Goal: Task Accomplishment & Management: Use online tool/utility

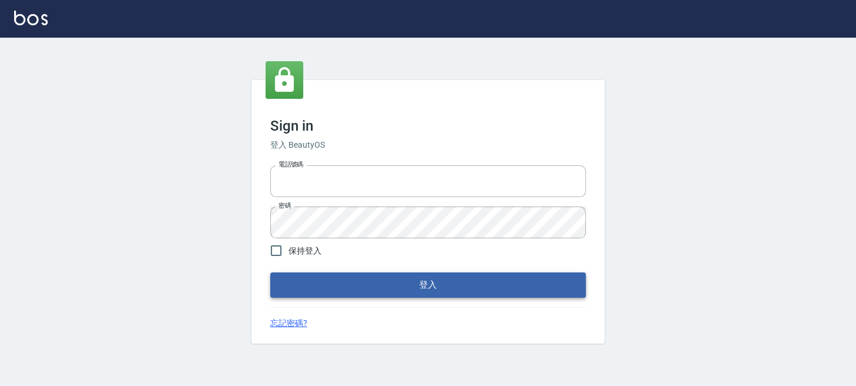
type input "0289832082"
click at [481, 282] on button "登入" at bounding box center [428, 285] width 316 height 25
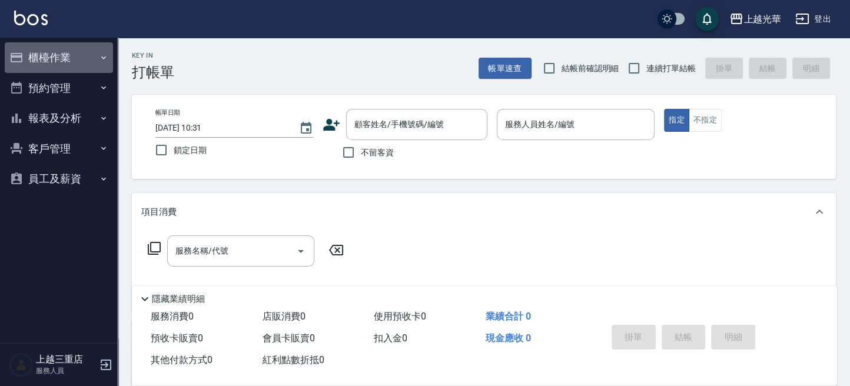
click at [87, 55] on button "櫃檯作業" at bounding box center [59, 57] width 108 height 31
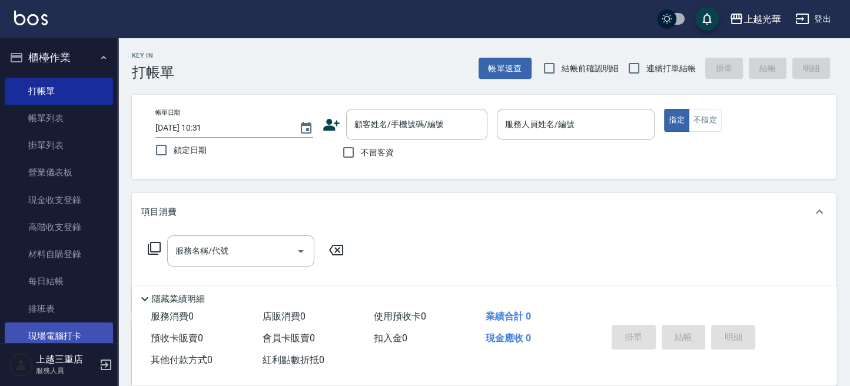
click at [89, 328] on link "現場電腦打卡" at bounding box center [59, 336] width 108 height 27
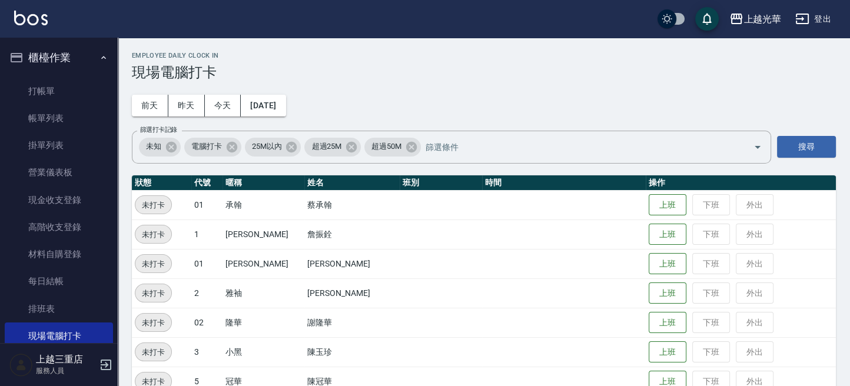
scroll to position [78, 0]
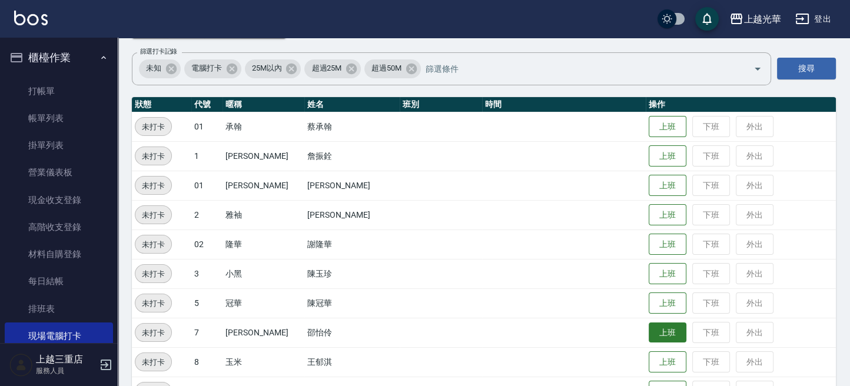
click at [662, 333] on button "上班" at bounding box center [668, 333] width 38 height 21
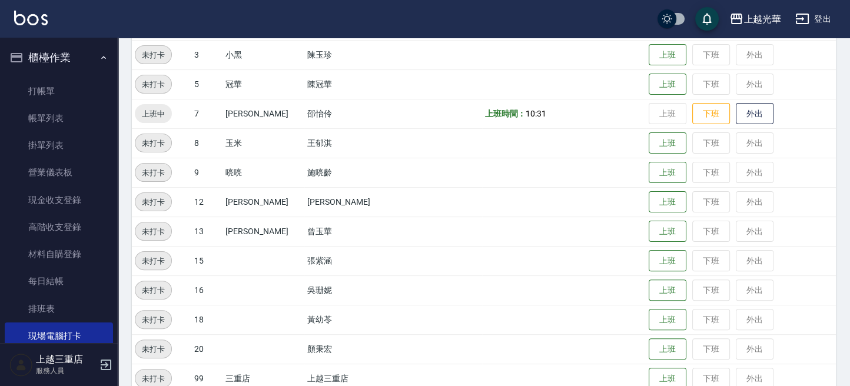
scroll to position [318, 0]
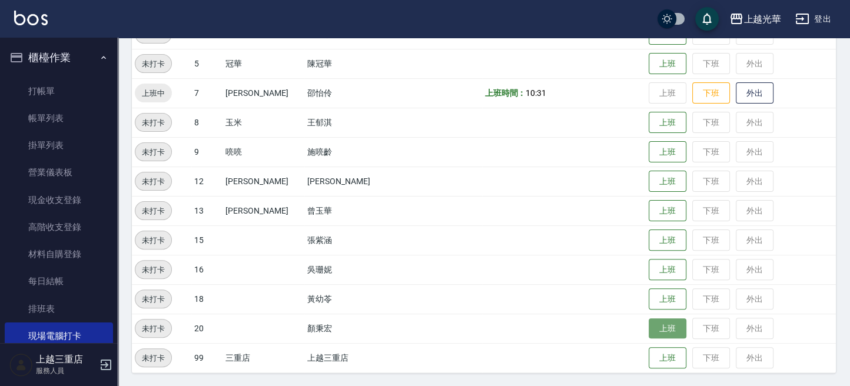
click at [656, 330] on button "上班" at bounding box center [668, 328] width 38 height 21
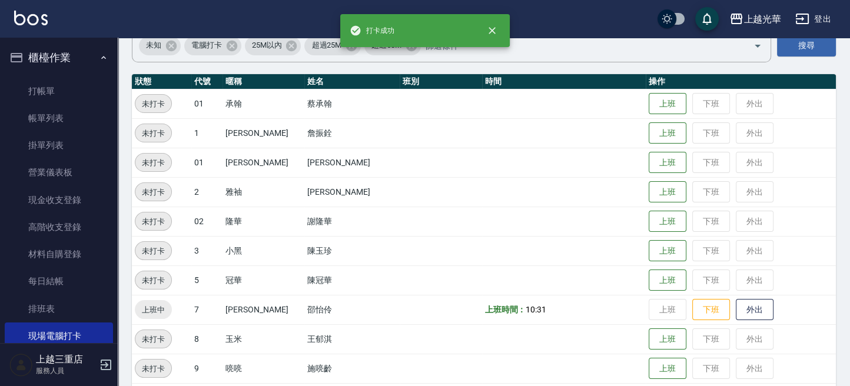
scroll to position [235, 0]
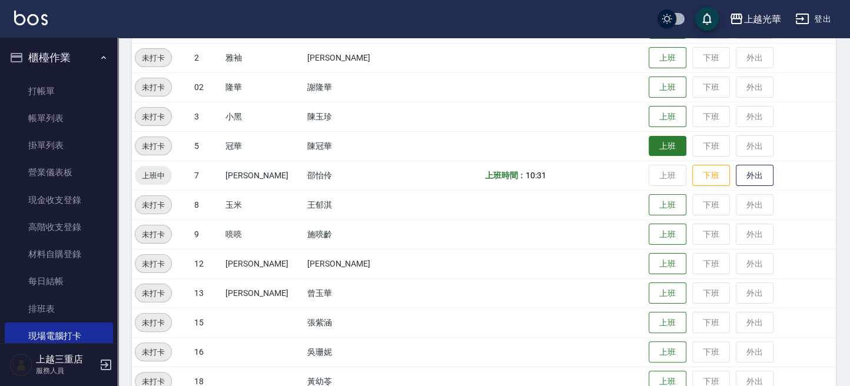
click at [658, 140] on button "上班" at bounding box center [668, 146] width 38 height 21
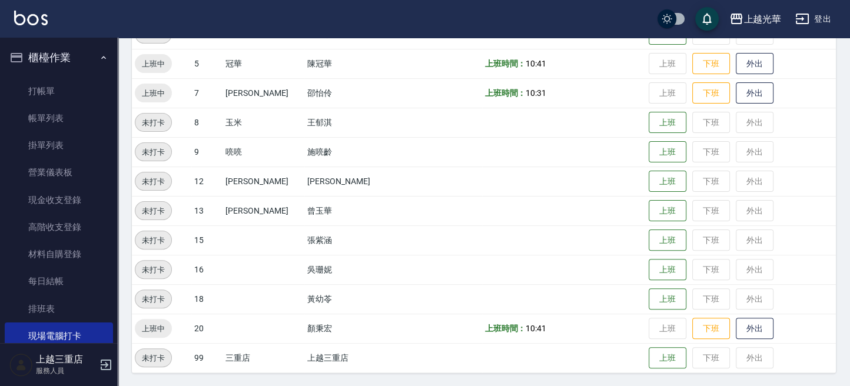
scroll to position [318, 0]
click at [653, 152] on button "上班" at bounding box center [668, 152] width 38 height 21
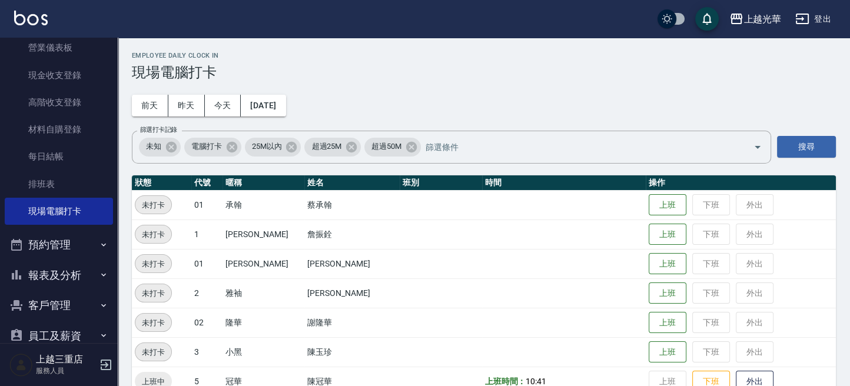
scroll to position [146, 0]
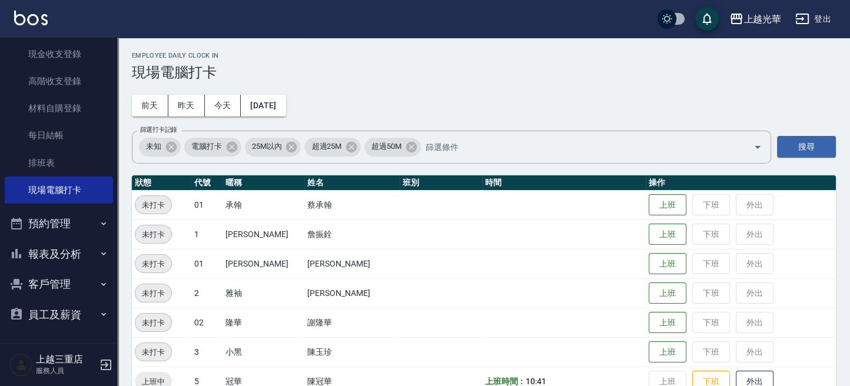
click at [64, 293] on button "客戶管理" at bounding box center [59, 284] width 108 height 31
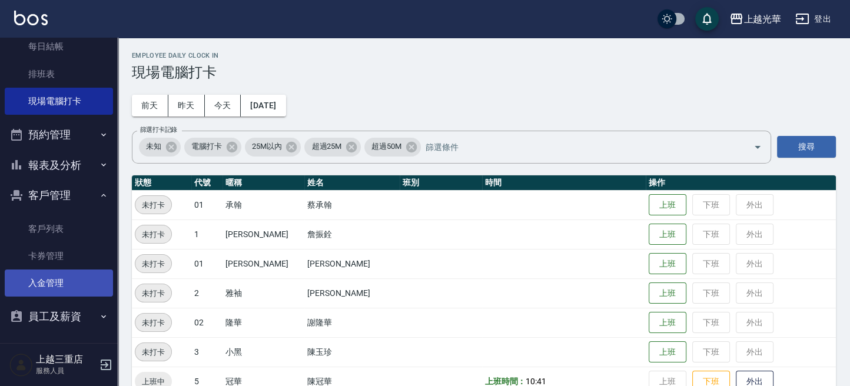
scroll to position [237, 0]
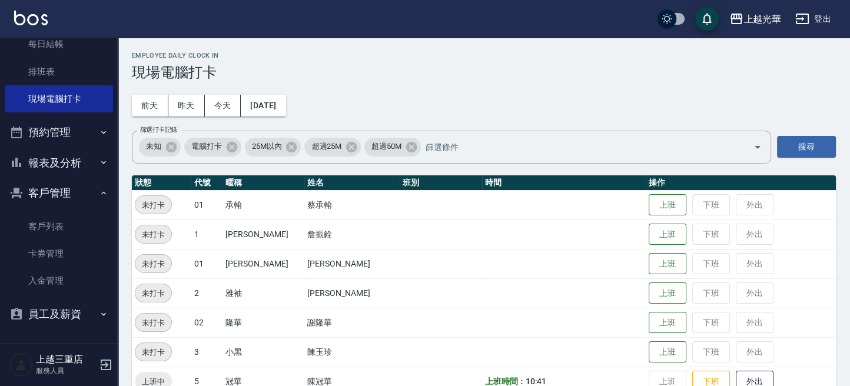
click at [67, 314] on button "員工及薪資" at bounding box center [59, 314] width 108 height 31
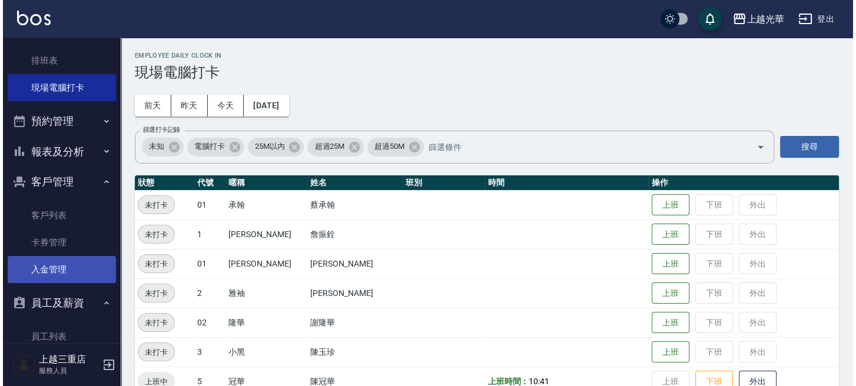
scroll to position [301, 0]
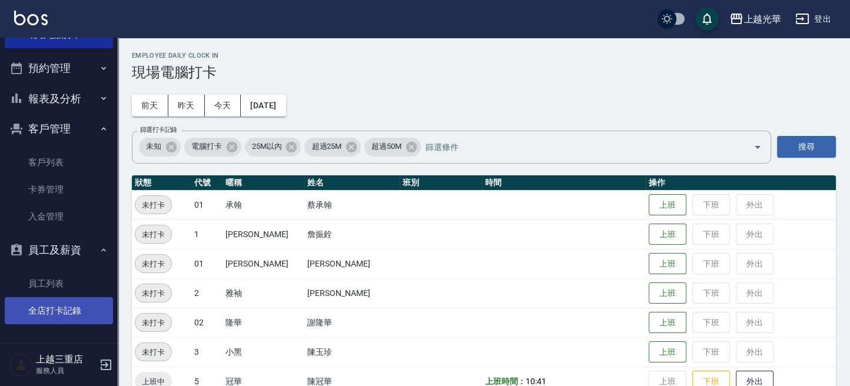
click at [63, 314] on link "全店打卡記錄" at bounding box center [59, 310] width 108 height 27
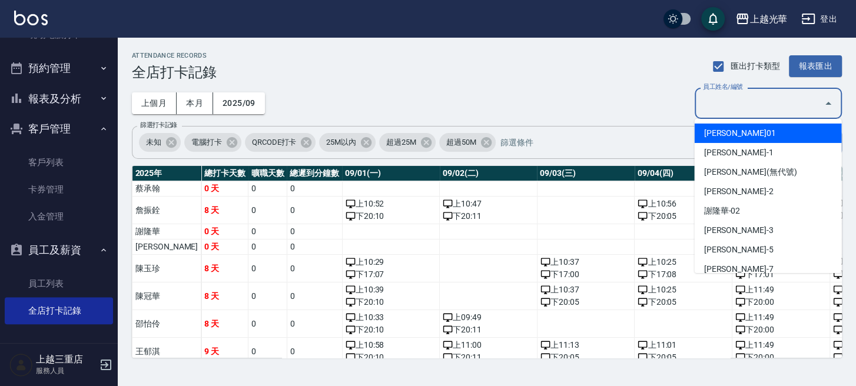
drag, startPoint x: 730, startPoint y: 109, endPoint x: 657, endPoint y: 155, distance: 86.7
click at [705, 123] on body "上越光華 登出 櫃檯作業 打帳單 帳單列表 掛單列表 營業儀表板 現金收支登錄 高階收支登錄 材料自購登錄 每日結帳 排班表 現場電腦打卡 預約管理 預約管理…" at bounding box center [428, 193] width 856 height 386
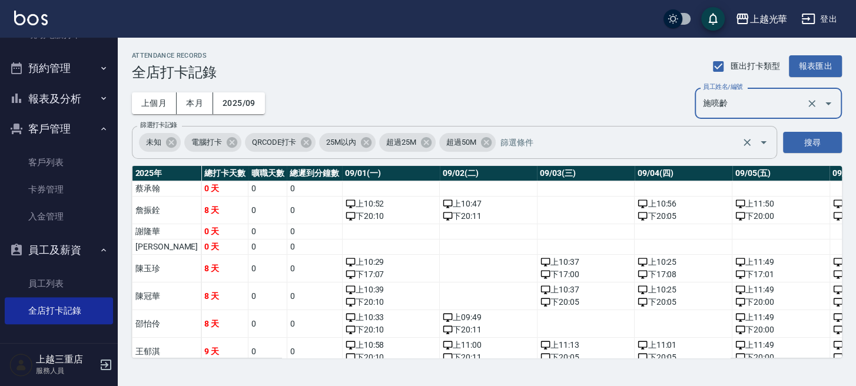
type input "施喨齡"
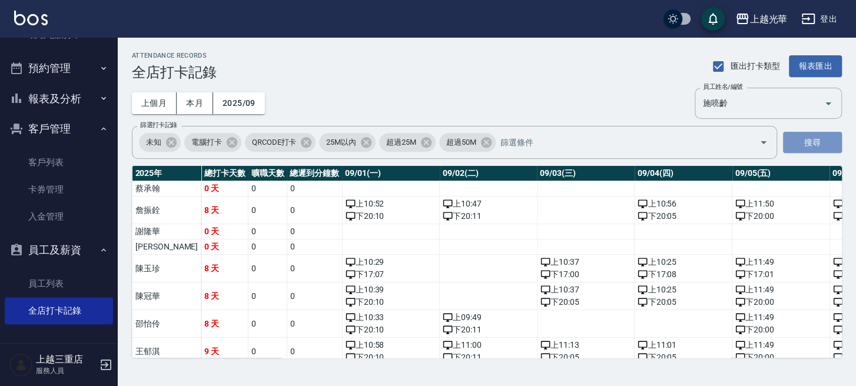
drag, startPoint x: 832, startPoint y: 141, endPoint x: 812, endPoint y: 134, distance: 21.6
click at [830, 140] on button "搜尋" at bounding box center [812, 143] width 59 height 22
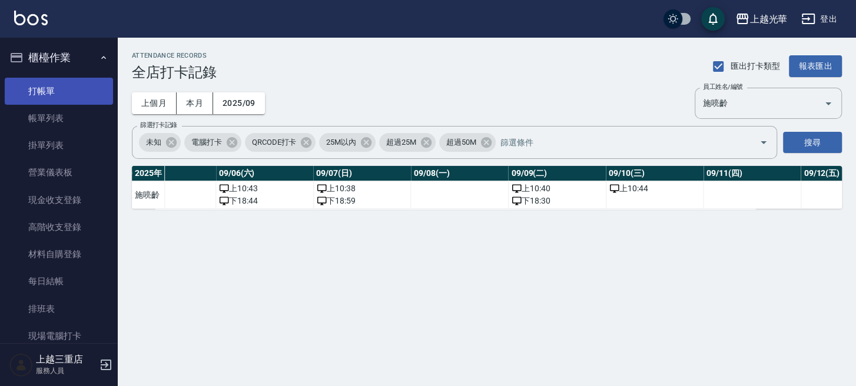
click at [56, 84] on link "打帳單" at bounding box center [59, 91] width 108 height 27
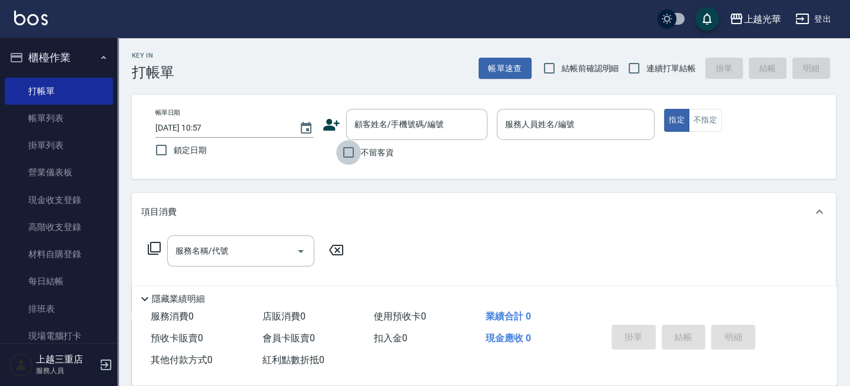
click at [350, 152] on input "不留客資" at bounding box center [348, 152] width 25 height 25
checkbox input "true"
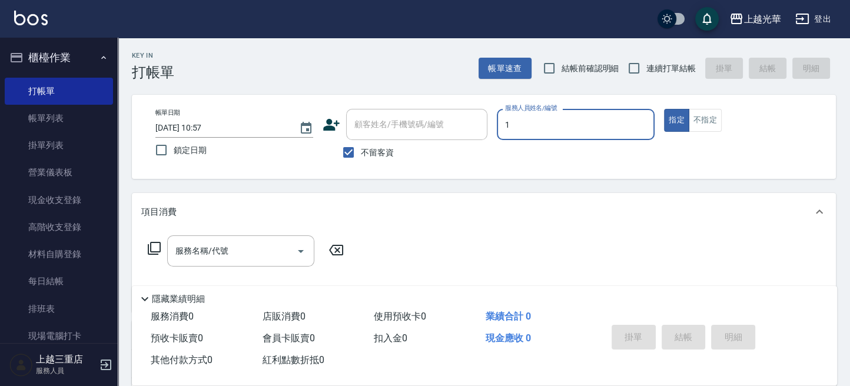
type input "小[PERSON_NAME]-1"
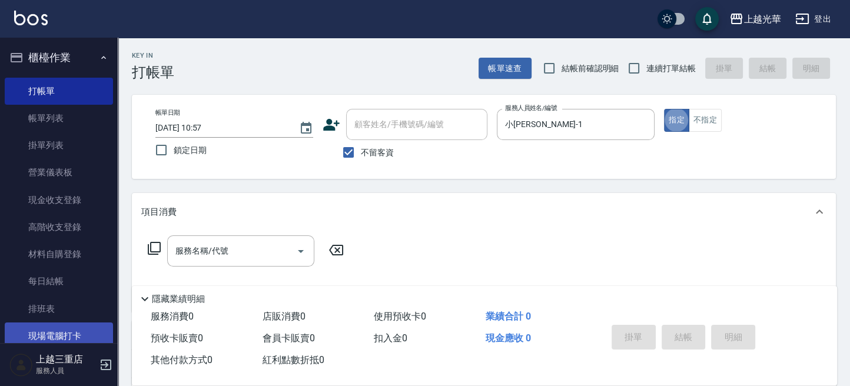
type button "true"
click at [298, 247] on icon "Open" at bounding box center [301, 251] width 14 height 14
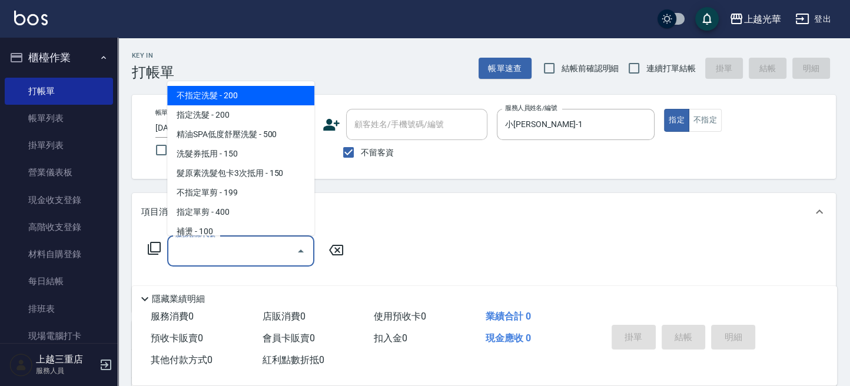
drag, startPoint x: 250, startPoint y: 247, endPoint x: 262, endPoint y: 244, distance: 12.1
click at [254, 247] on input "服務名稱/代號" at bounding box center [231, 251] width 119 height 21
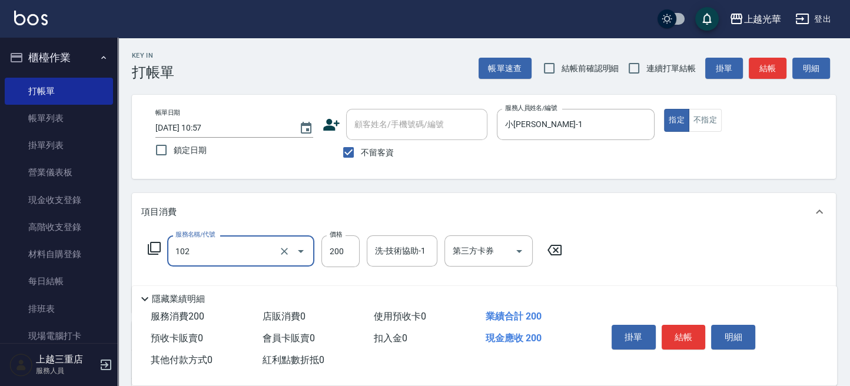
type input "指定洗髮(102)"
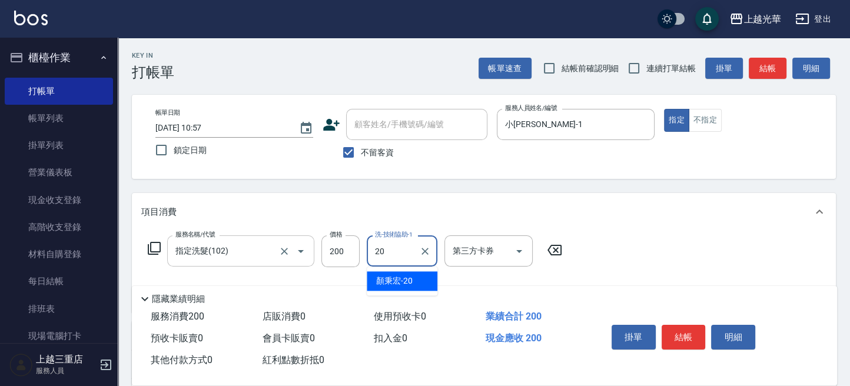
type input "[PERSON_NAME]-20"
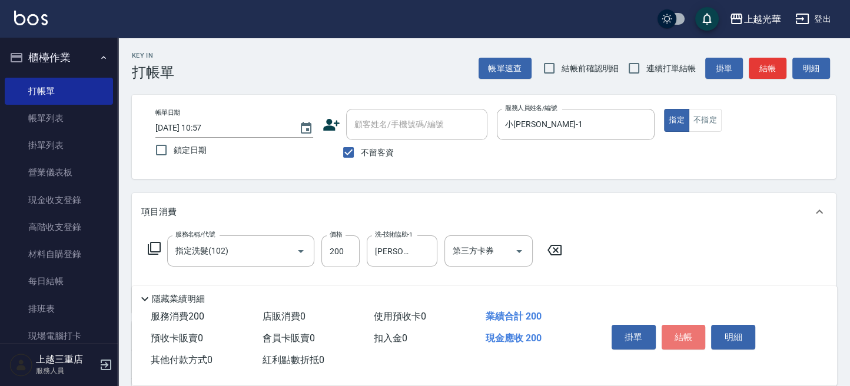
drag, startPoint x: 697, startPoint y: 325, endPoint x: 737, endPoint y: 318, distance: 40.6
click at [701, 326] on button "結帳" at bounding box center [684, 337] width 44 height 25
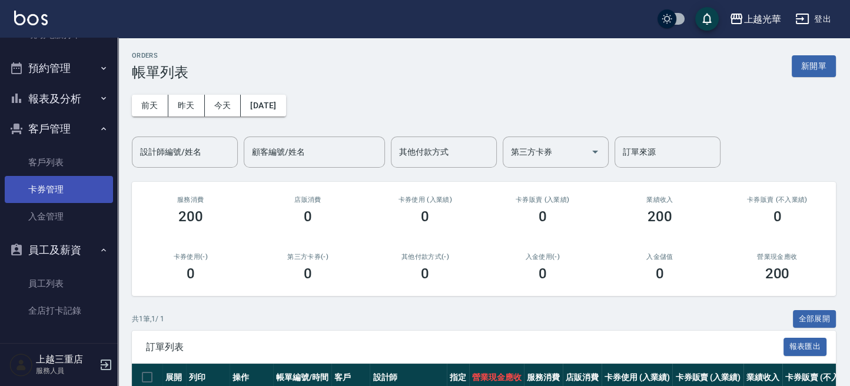
scroll to position [223, 0]
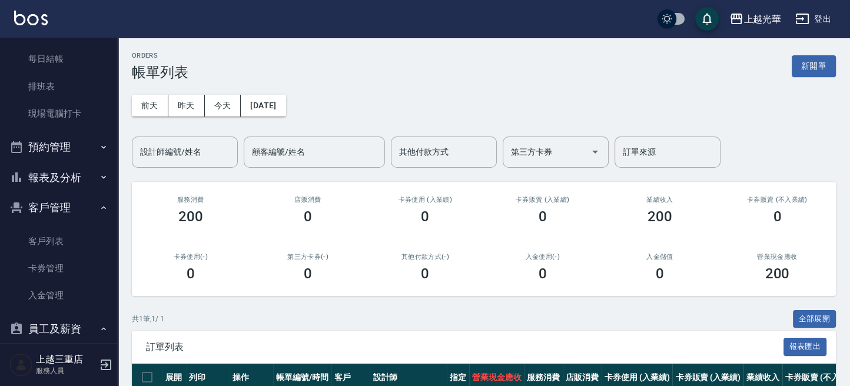
click at [83, 177] on button "報表及分析" at bounding box center [59, 177] width 108 height 31
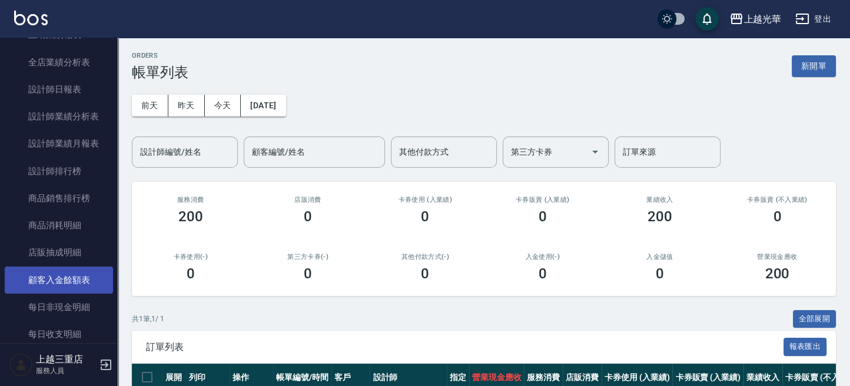
scroll to position [537, 0]
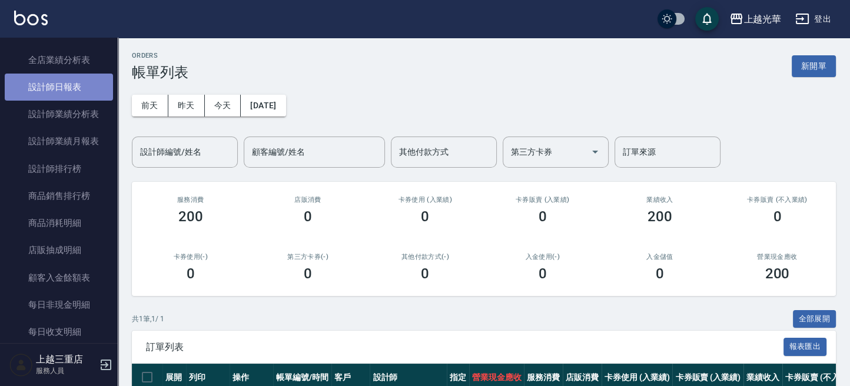
click at [83, 89] on link "設計師日報表" at bounding box center [59, 87] width 108 height 27
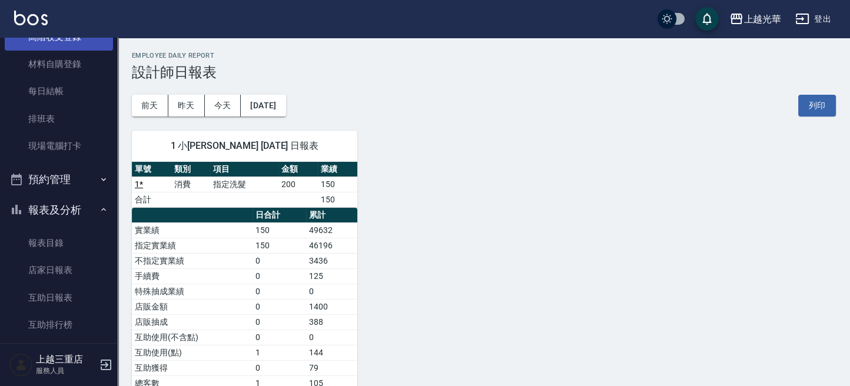
scroll to position [66, 0]
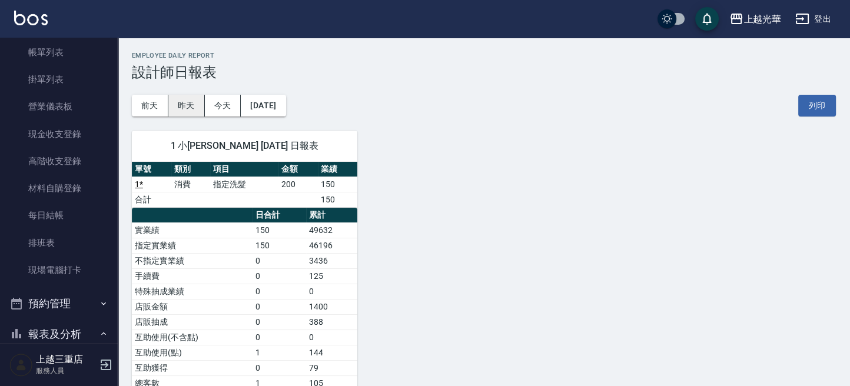
click at [179, 104] on button "昨天" at bounding box center [186, 106] width 36 height 22
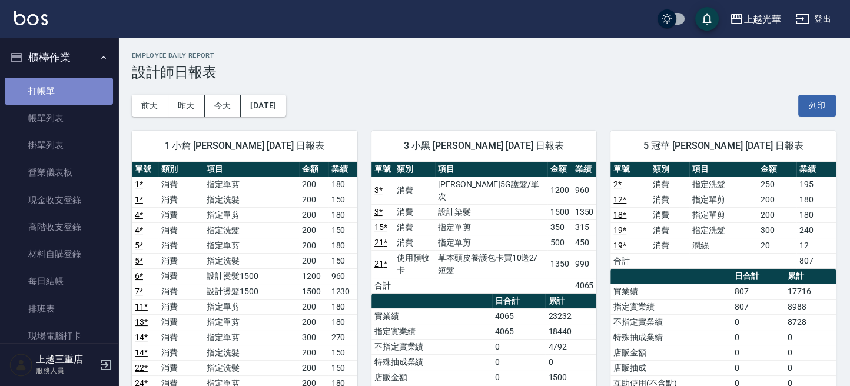
click at [64, 85] on link "打帳單" at bounding box center [59, 91] width 108 height 27
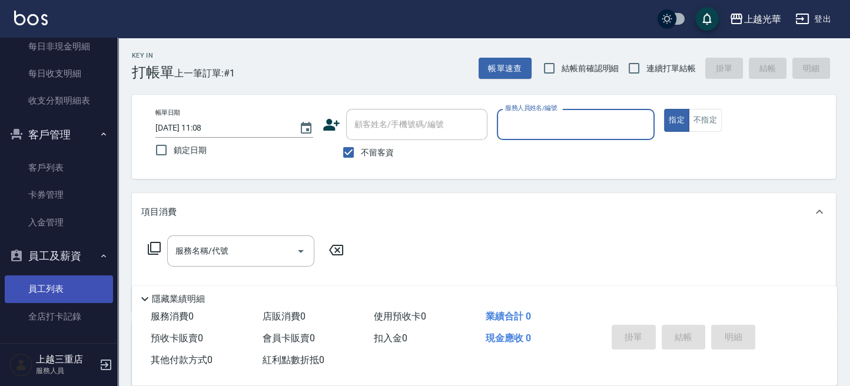
scroll to position [801, 0]
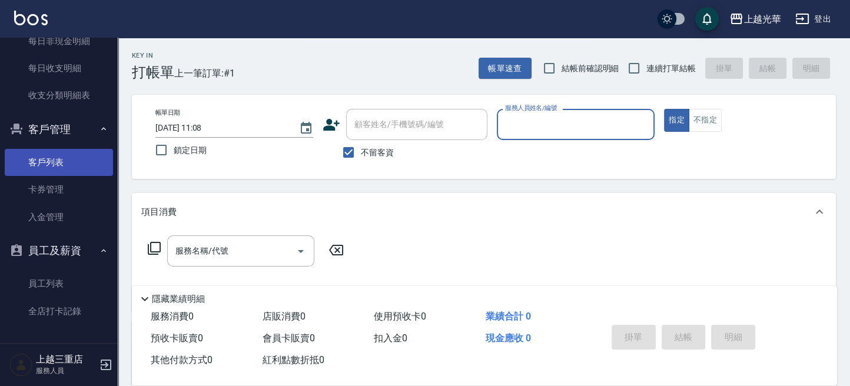
click at [65, 150] on link "客戶列表" at bounding box center [59, 162] width 108 height 27
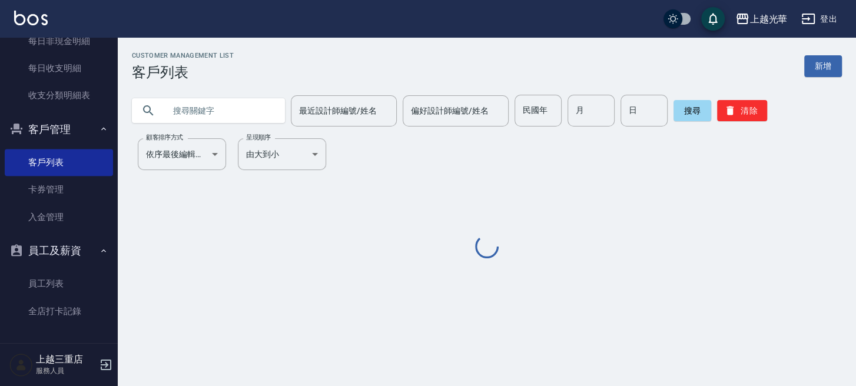
drag, startPoint x: 195, startPoint y: 105, endPoint x: 188, endPoint y: 110, distance: 8.8
click at [194, 107] on input "text" at bounding box center [220, 111] width 111 height 32
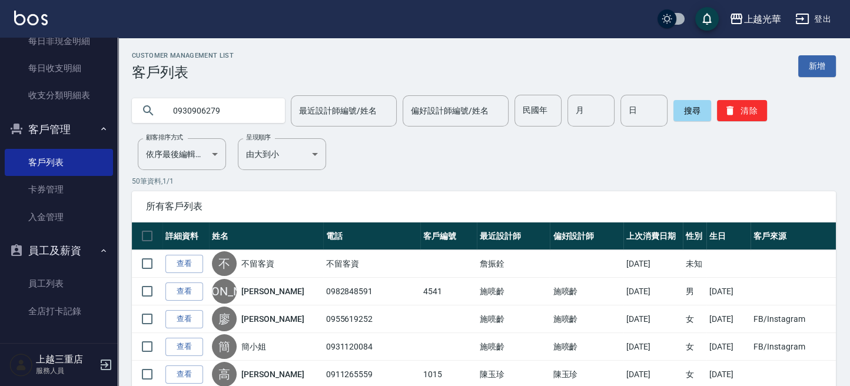
type input "0930906279"
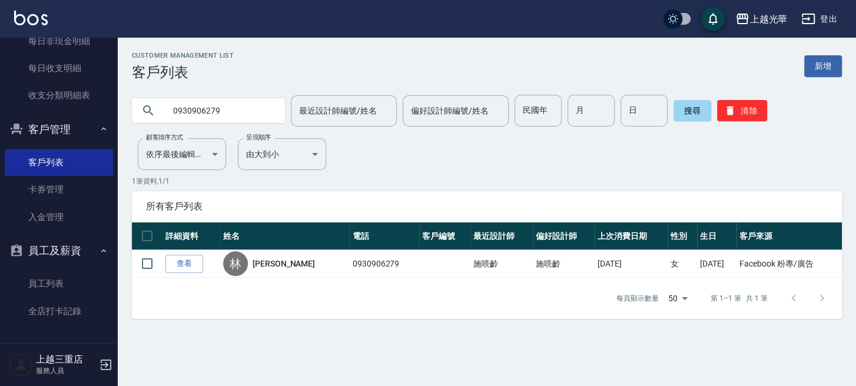
click at [184, 257] on link "查看" at bounding box center [184, 264] width 38 height 18
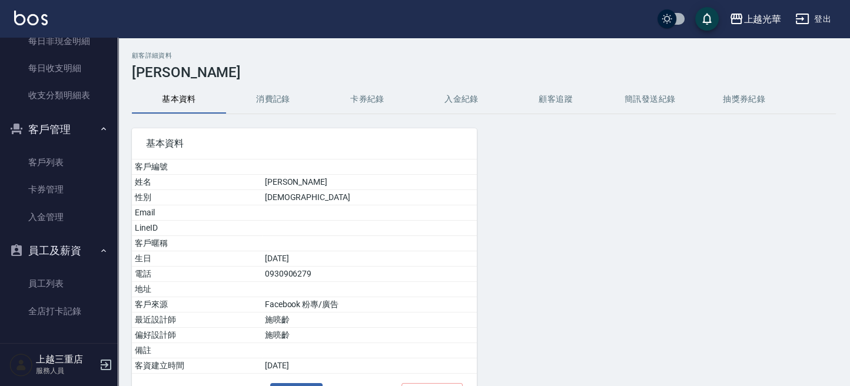
click at [285, 94] on button "消費記錄" at bounding box center [273, 99] width 94 height 28
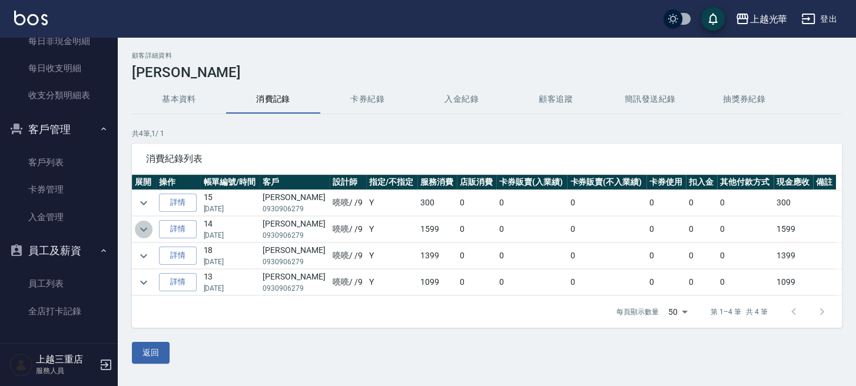
click at [144, 231] on icon "expand row" at bounding box center [144, 230] width 14 height 14
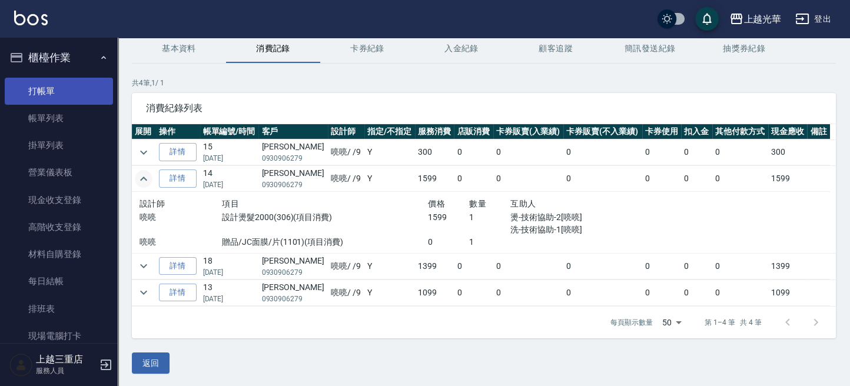
click at [82, 87] on link "打帳單" at bounding box center [59, 91] width 108 height 27
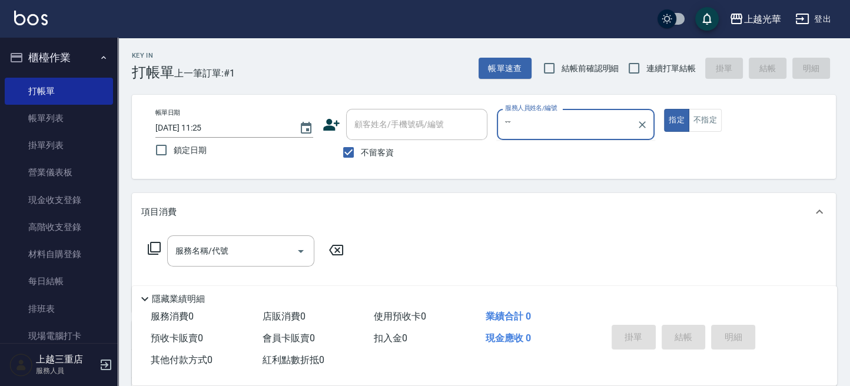
type input "ˇ"
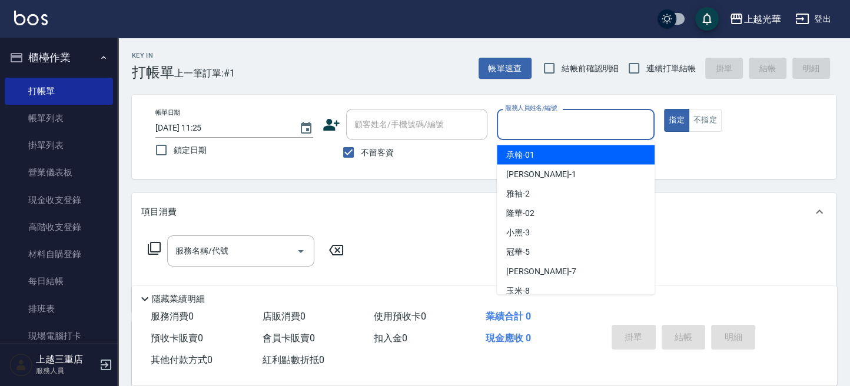
click at [757, 142] on div "帳單日期 [DATE] 11:25 鎖定日期 顧客姓名/手機號碼/編號 顧客姓名/手機號碼/編號 不留客資 服務人員姓名/編號 服務人員姓名/編號 指定 不指定" at bounding box center [484, 137] width 676 height 56
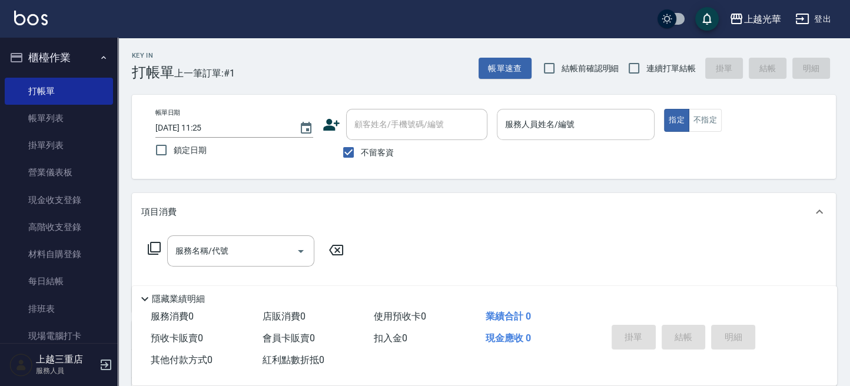
click at [608, 117] on input "服務人員姓名/編號" at bounding box center [575, 124] width 147 height 21
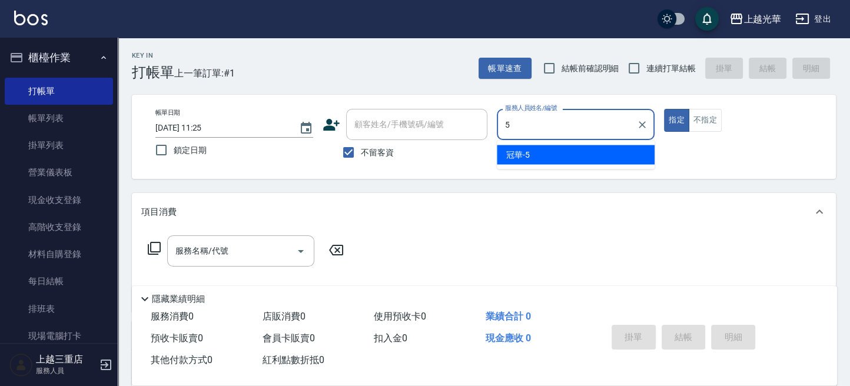
type input "冠華-5"
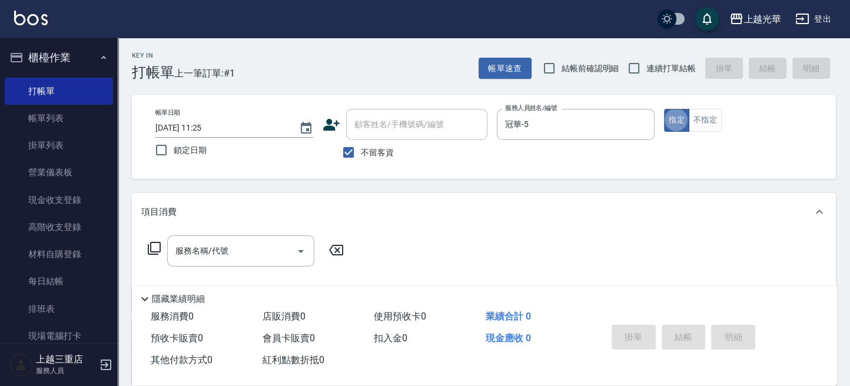
type button "true"
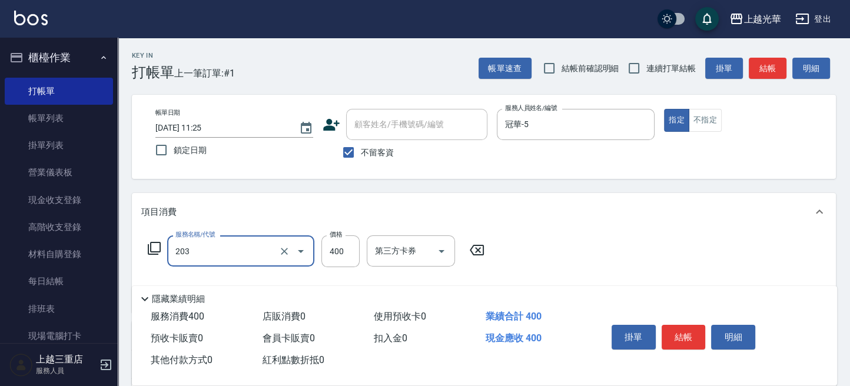
type input "指定單剪(203)"
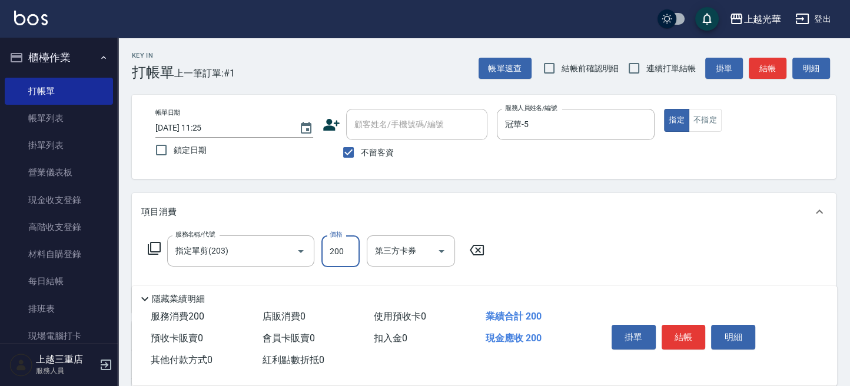
type input "200"
click at [756, 151] on div "帳單日期 [DATE] 11:25 鎖定日期 顧客姓名/手機號碼/編號 顧客姓名/手機號碼/編號 不留客資 服務人員姓名/編號 冠華-5 服務人員姓名/編號 …" at bounding box center [484, 137] width 676 height 56
click at [770, 67] on button "結帳" at bounding box center [768, 69] width 38 height 22
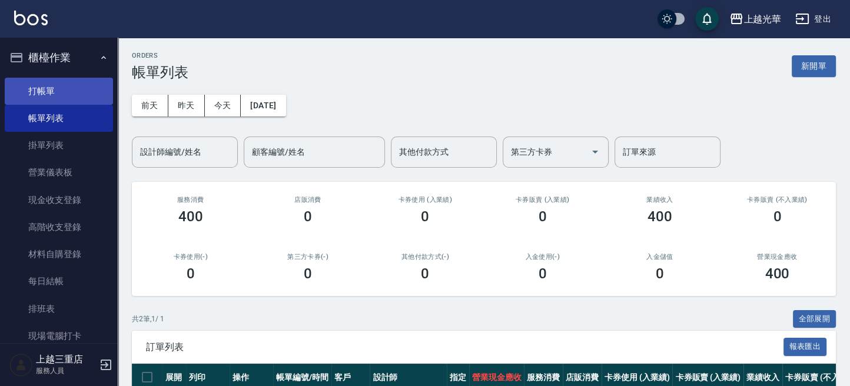
click at [79, 89] on link "打帳單" at bounding box center [59, 91] width 108 height 27
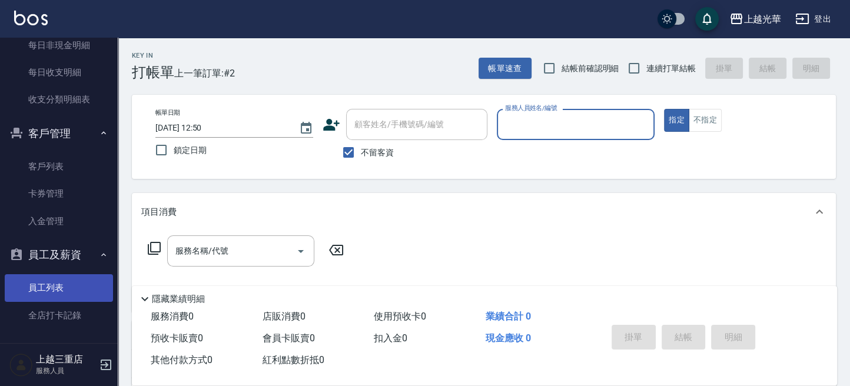
scroll to position [801, 0]
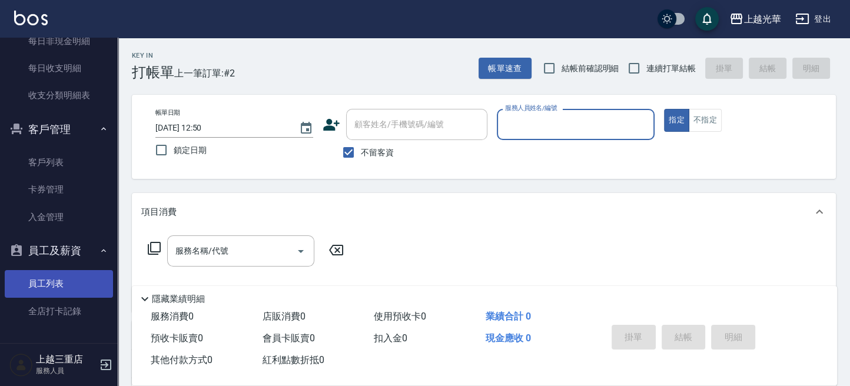
click at [82, 278] on link "員工列表" at bounding box center [59, 283] width 108 height 27
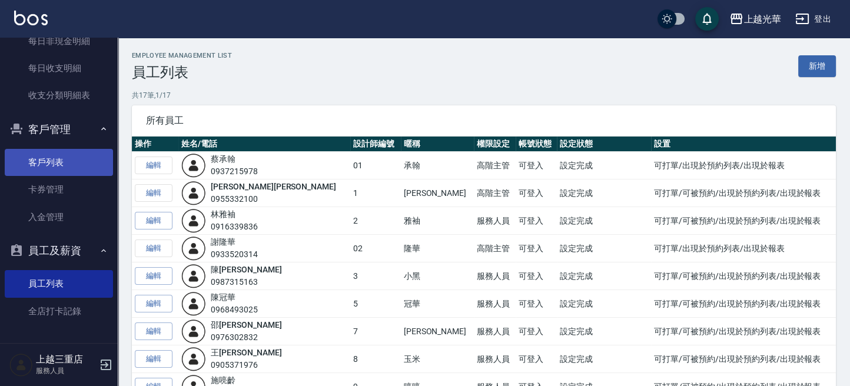
click at [58, 155] on link "客戶列表" at bounding box center [59, 162] width 108 height 27
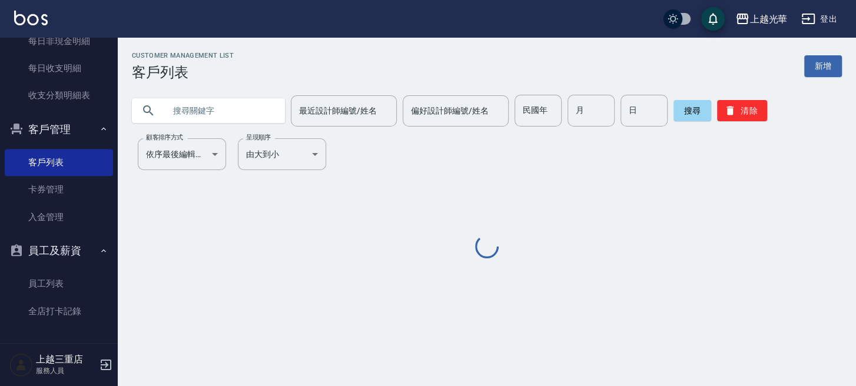
click at [189, 110] on input "text" at bounding box center [220, 111] width 111 height 32
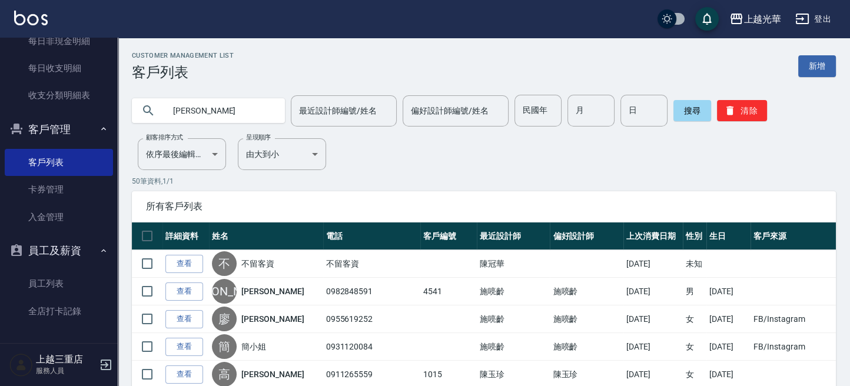
type input "[PERSON_NAME]"
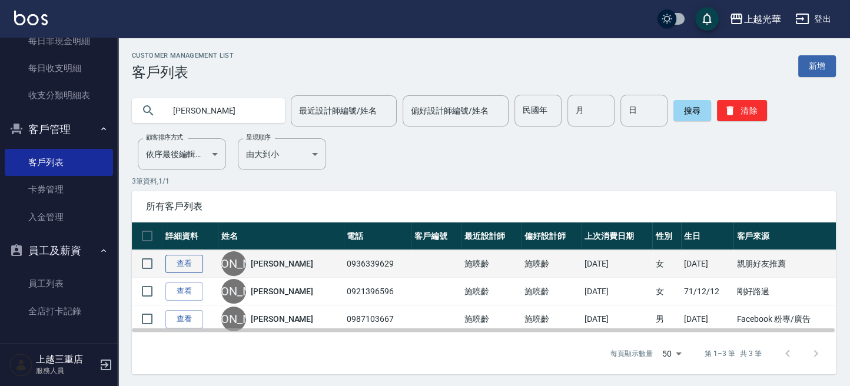
click at [192, 268] on link "查看" at bounding box center [184, 264] width 38 height 18
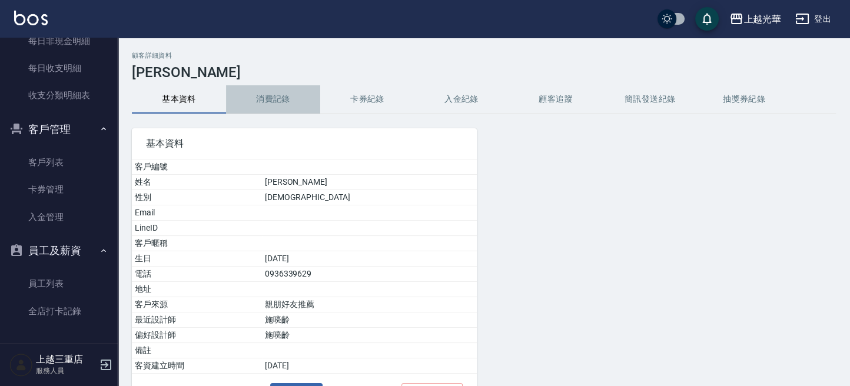
click at [253, 104] on button "消費記錄" at bounding box center [273, 99] width 94 height 28
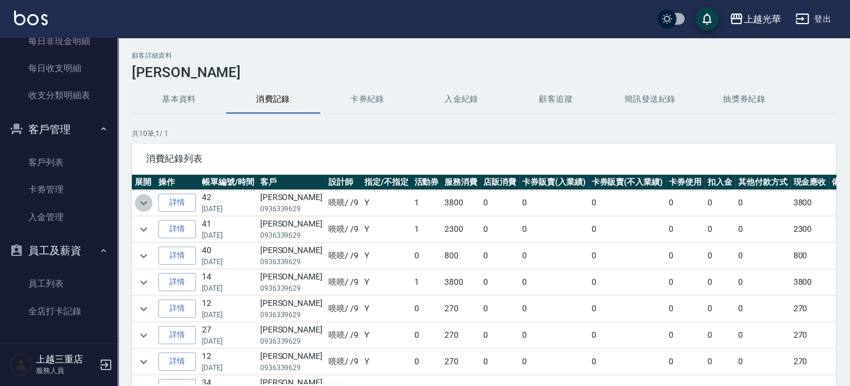
click at [145, 200] on icon "expand row" at bounding box center [144, 203] width 14 height 14
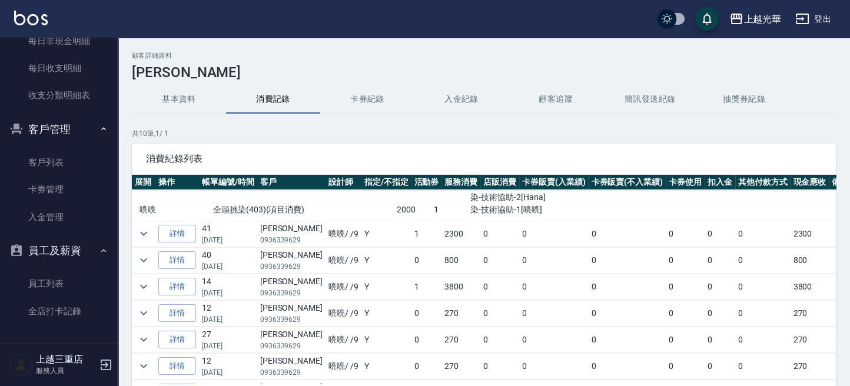
scroll to position [78, 0]
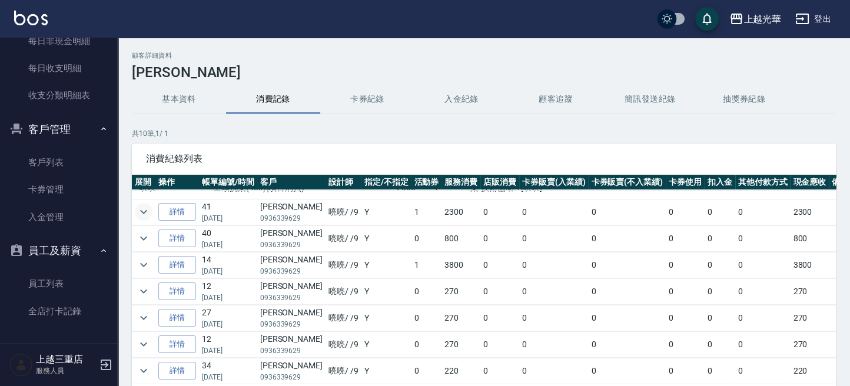
click at [148, 212] on icon "expand row" at bounding box center [144, 212] width 14 height 14
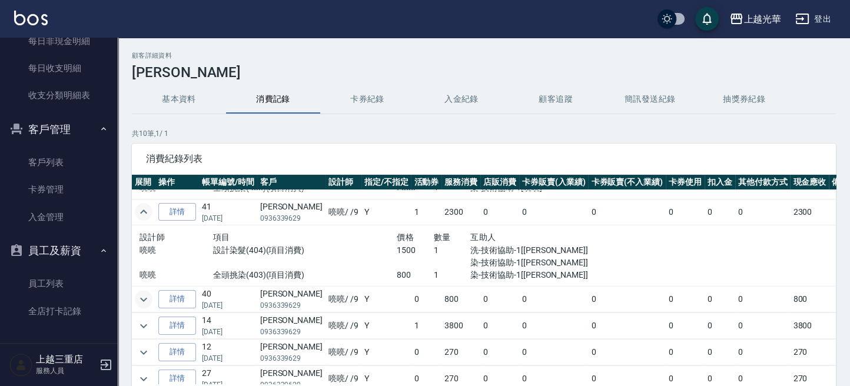
click at [142, 297] on icon "expand row" at bounding box center [144, 300] width 14 height 14
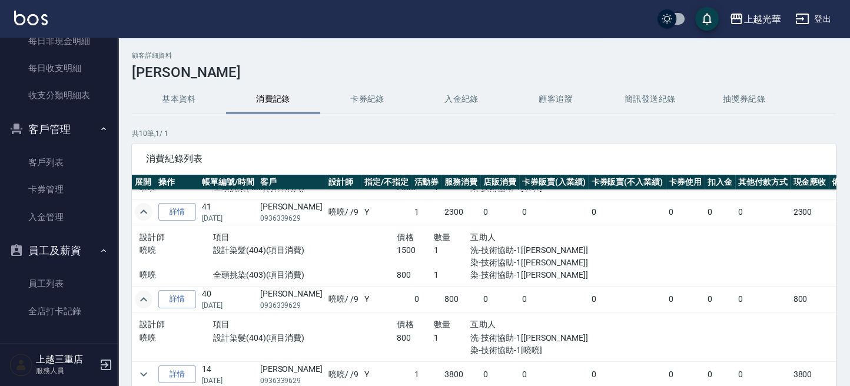
scroll to position [157, 0]
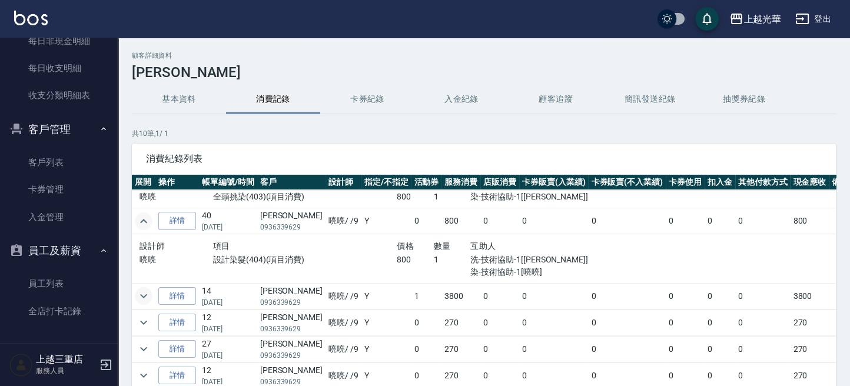
click at [151, 297] on button "expand row" at bounding box center [144, 296] width 18 height 18
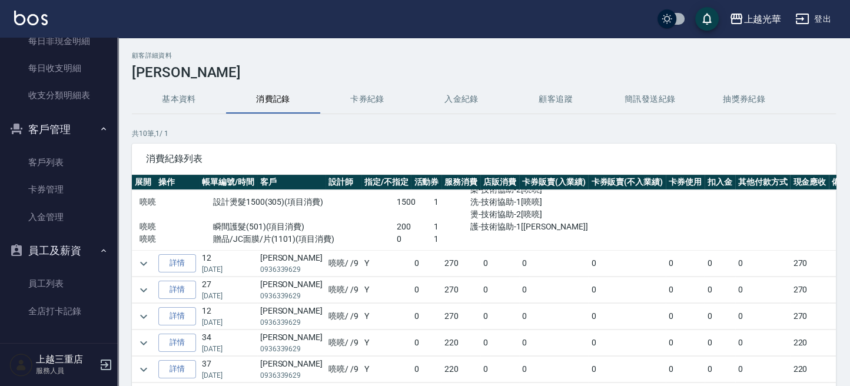
scroll to position [348, 0]
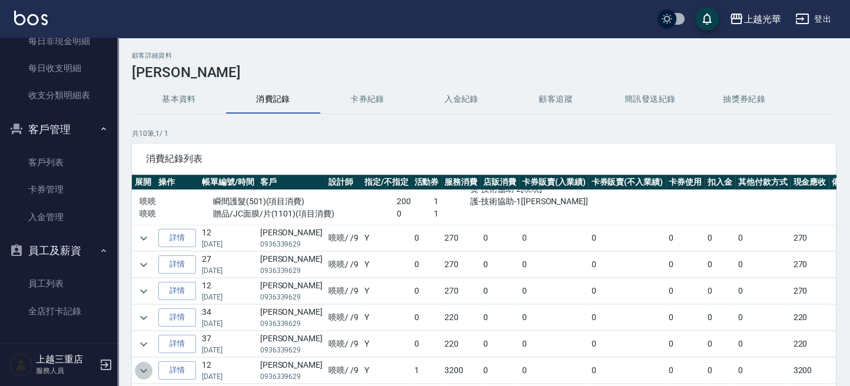
click at [145, 364] on icon "expand row" at bounding box center [144, 371] width 14 height 14
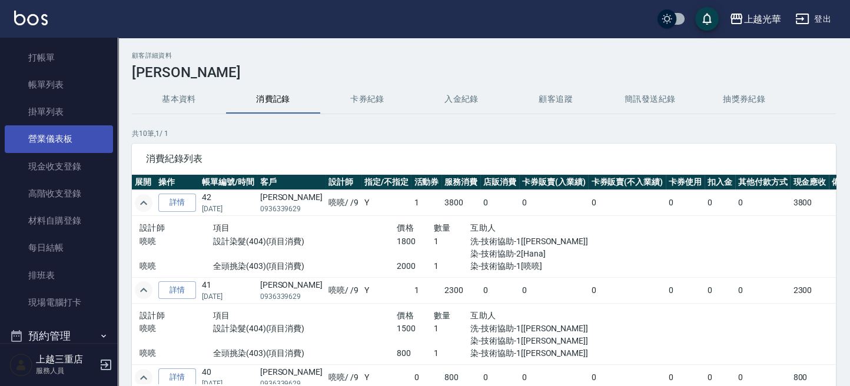
scroll to position [0, 0]
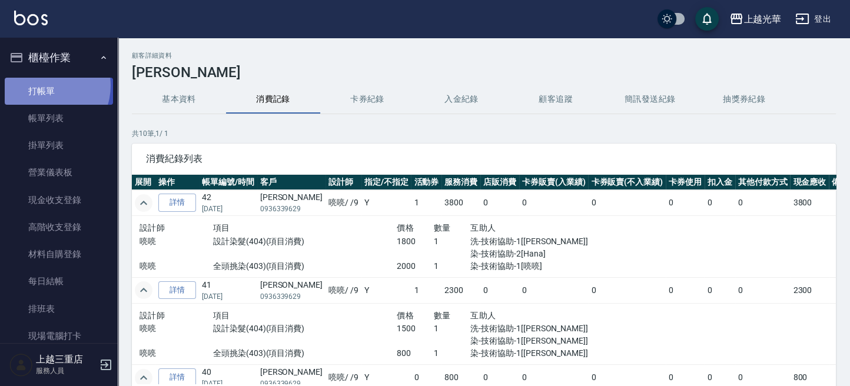
click at [45, 85] on link "打帳單" at bounding box center [59, 91] width 108 height 27
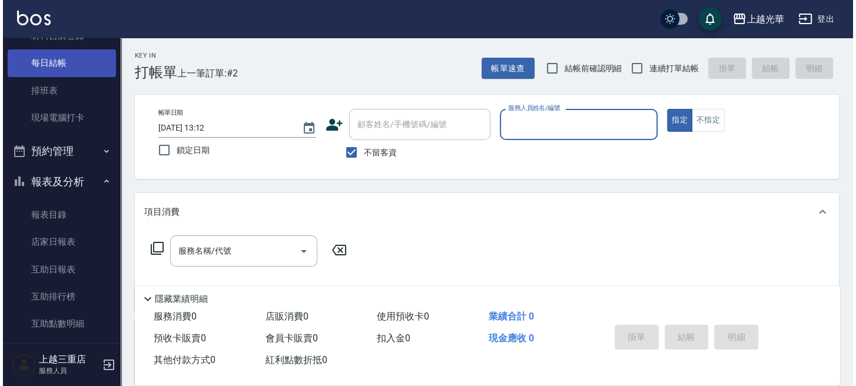
scroll to position [78, 0]
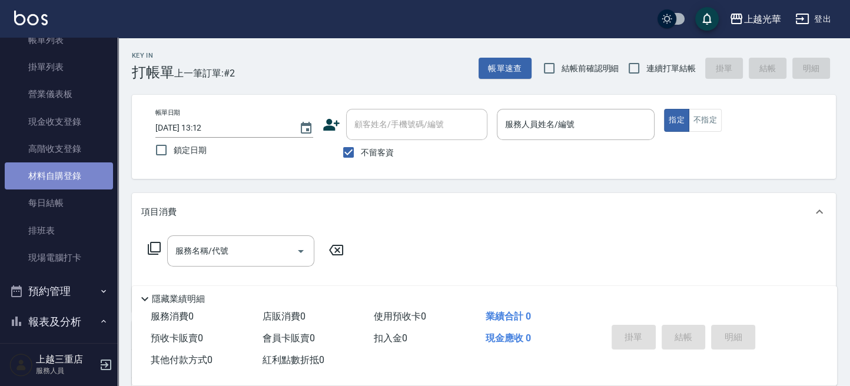
click at [66, 173] on link "材料自購登錄" at bounding box center [59, 175] width 108 height 27
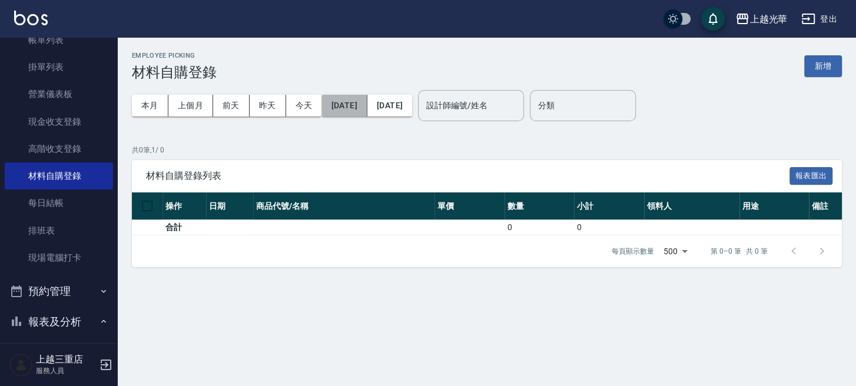
click at [366, 106] on button "[DATE]" at bounding box center [343, 106] width 45 height 22
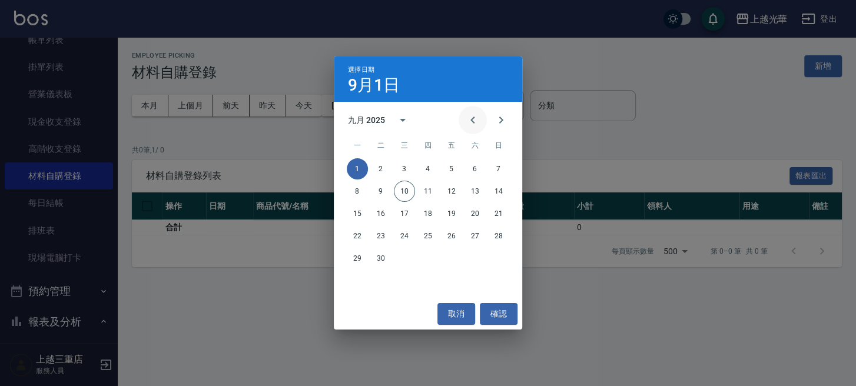
click at [467, 120] on icon "Previous month" at bounding box center [473, 120] width 14 height 14
click at [471, 119] on icon "Previous month" at bounding box center [473, 120] width 14 height 14
click at [367, 119] on div "七月 2025" at bounding box center [366, 120] width 37 height 12
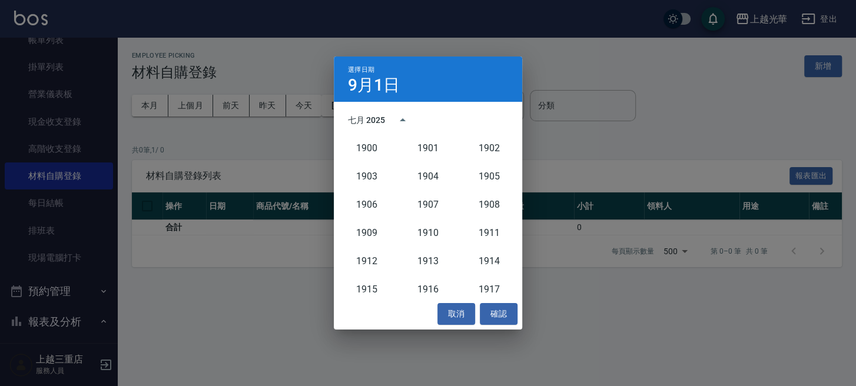
scroll to position [1090, 0]
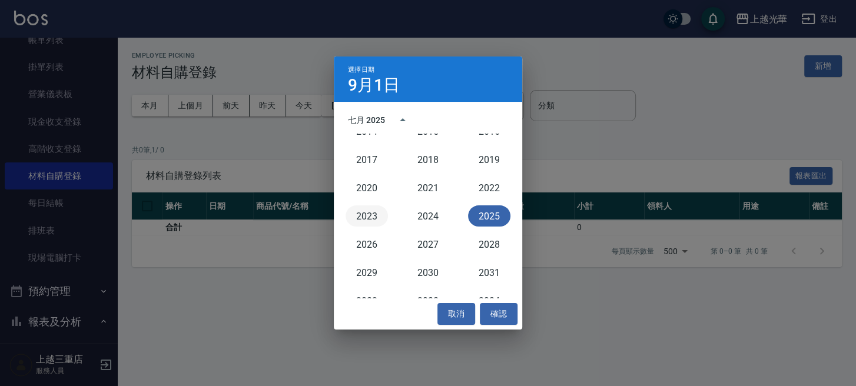
click at [380, 214] on button "2023" at bounding box center [367, 215] width 42 height 21
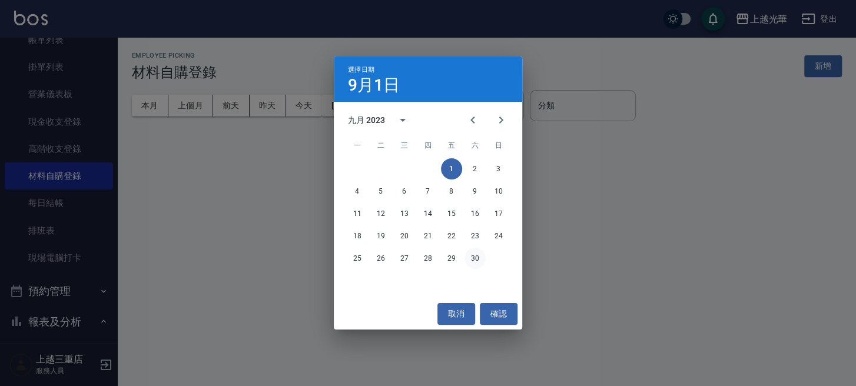
click at [480, 256] on button "30" at bounding box center [474, 258] width 21 height 21
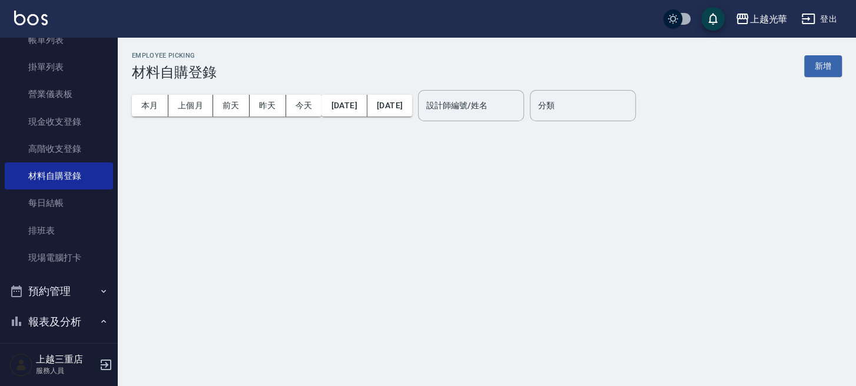
drag, startPoint x: 522, startPoint y: 112, endPoint x: 497, endPoint y: 129, distance: 29.7
click at [509, 120] on div "設計師編號/姓名" at bounding box center [471, 105] width 106 height 31
click at [403, 106] on button "[DATE]" at bounding box center [389, 106] width 45 height 22
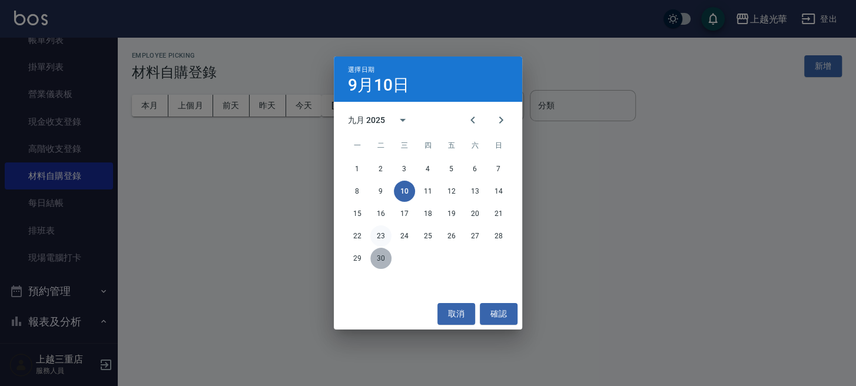
drag, startPoint x: 381, startPoint y: 254, endPoint x: 382, endPoint y: 245, distance: 8.8
click at [382, 254] on button "30" at bounding box center [380, 258] width 21 height 21
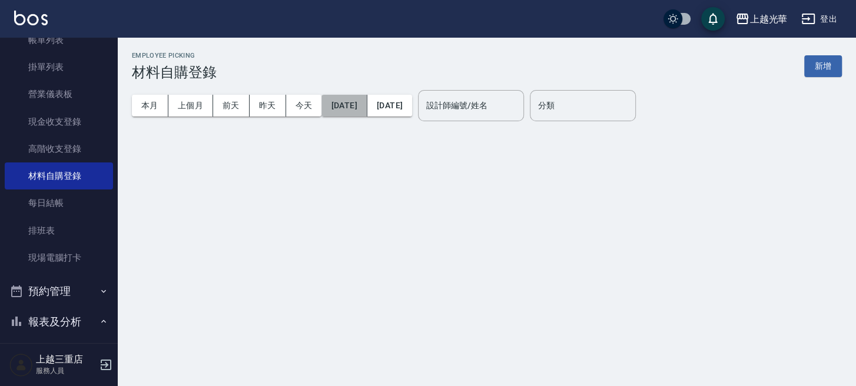
click at [353, 109] on button "[DATE]" at bounding box center [343, 106] width 45 height 22
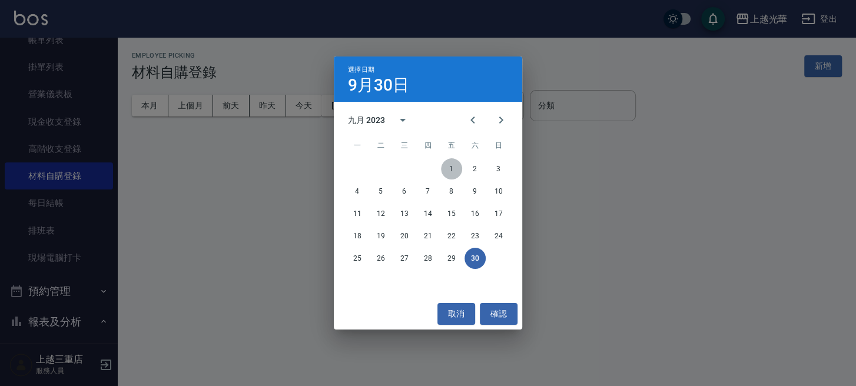
drag, startPoint x: 454, startPoint y: 168, endPoint x: 450, endPoint y: 173, distance: 6.3
click at [452, 169] on button "1" at bounding box center [451, 168] width 21 height 21
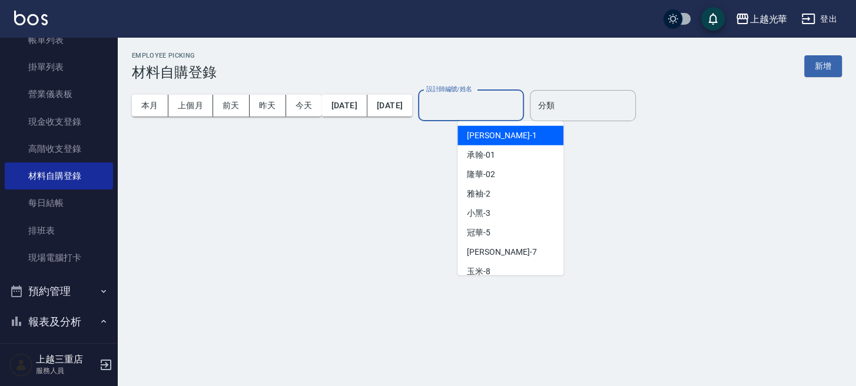
drag, startPoint x: 529, startPoint y: 107, endPoint x: 520, endPoint y: 115, distance: 12.1
click at [519, 107] on input "設計師編號/姓名" at bounding box center [470, 105] width 95 height 21
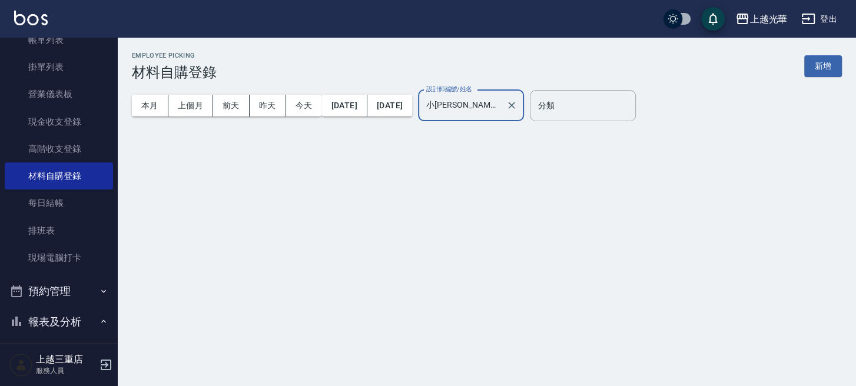
click at [501, 95] on input "小[PERSON_NAME]-1" at bounding box center [462, 105] width 78 height 21
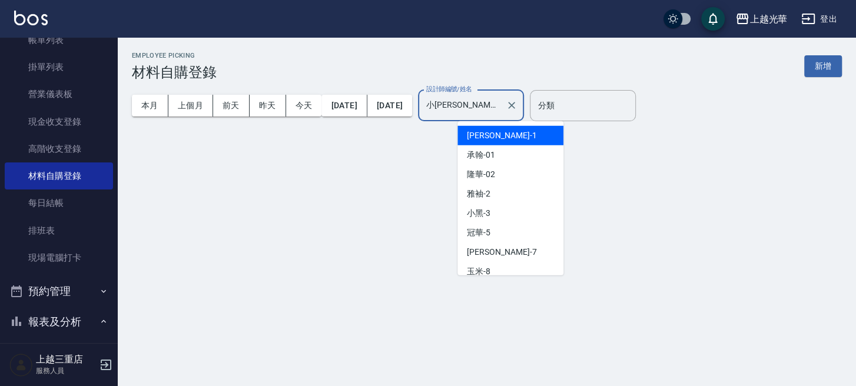
click at [512, 128] on div "小詹 -1" at bounding box center [510, 135] width 106 height 19
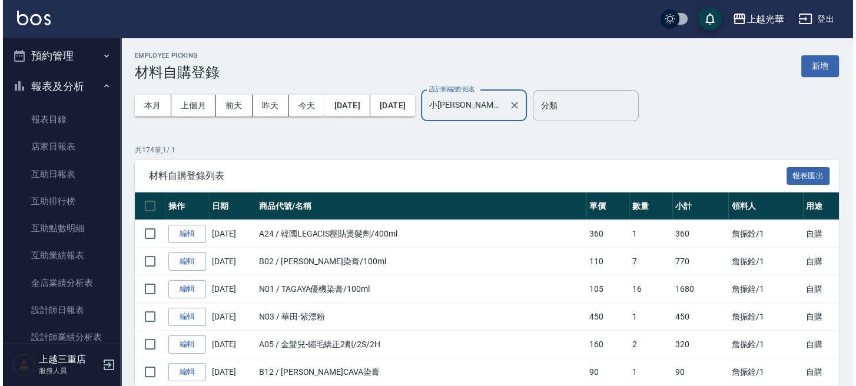
scroll to position [627, 0]
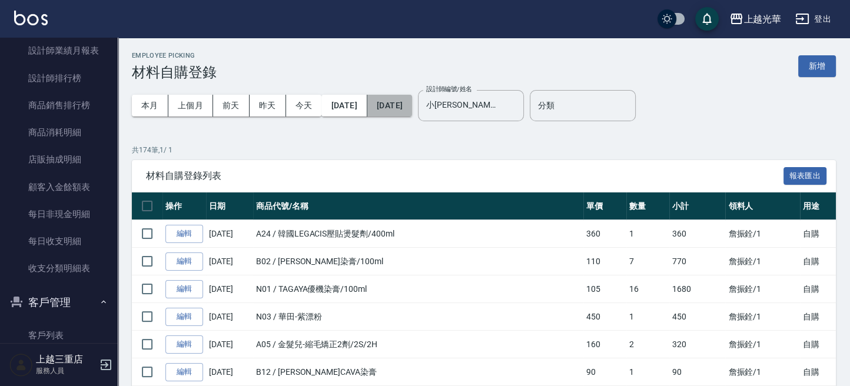
click at [412, 108] on button "[DATE]" at bounding box center [389, 106] width 45 height 22
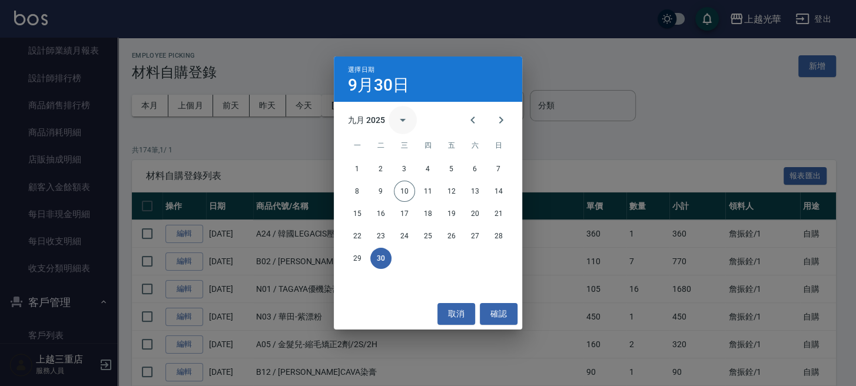
click at [409, 119] on icon "calendar view is open, switch to year view" at bounding box center [403, 120] width 14 height 14
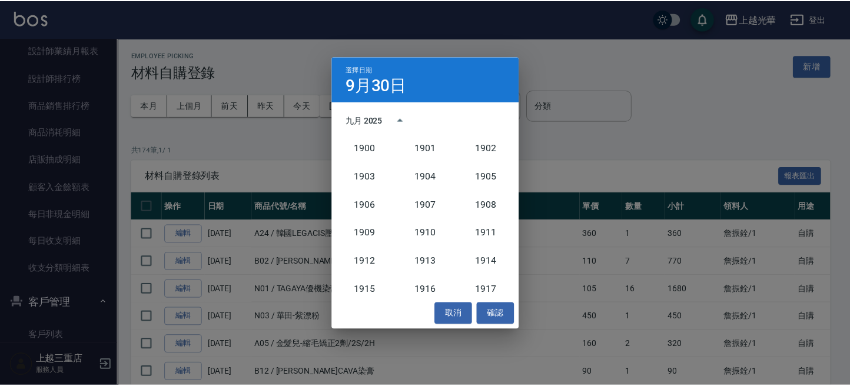
scroll to position [1090, 0]
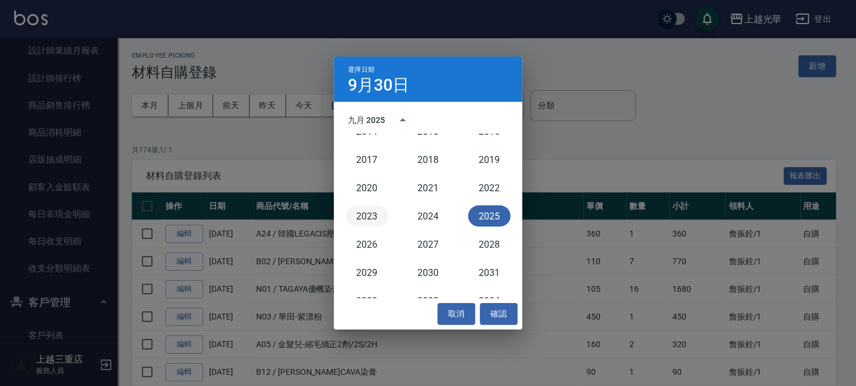
click at [383, 214] on button "2023" at bounding box center [367, 215] width 42 height 21
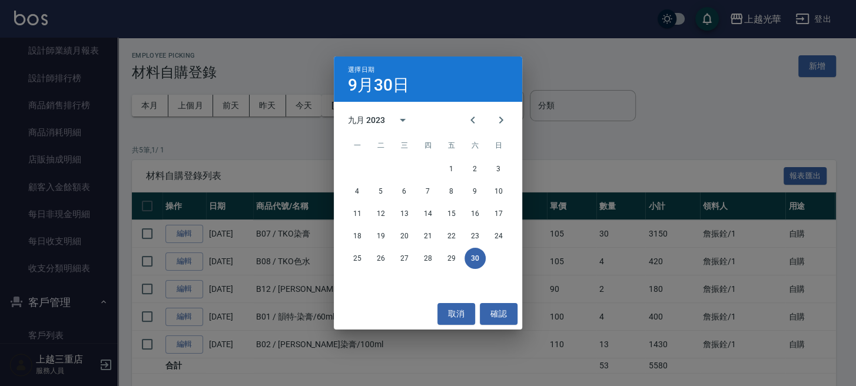
click at [471, 260] on button "30" at bounding box center [474, 258] width 21 height 21
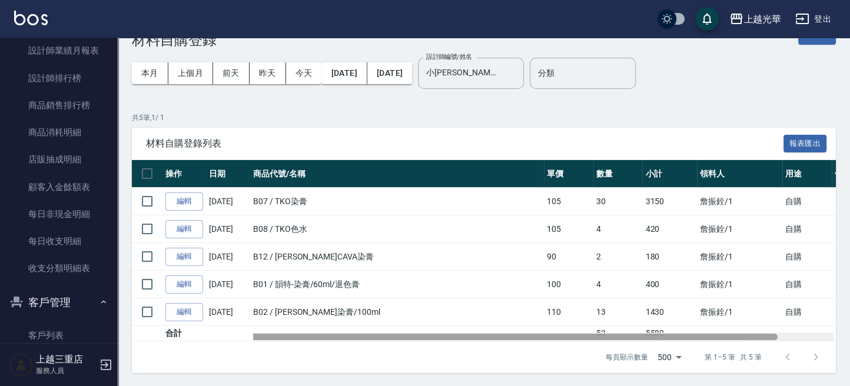
scroll to position [0, 61]
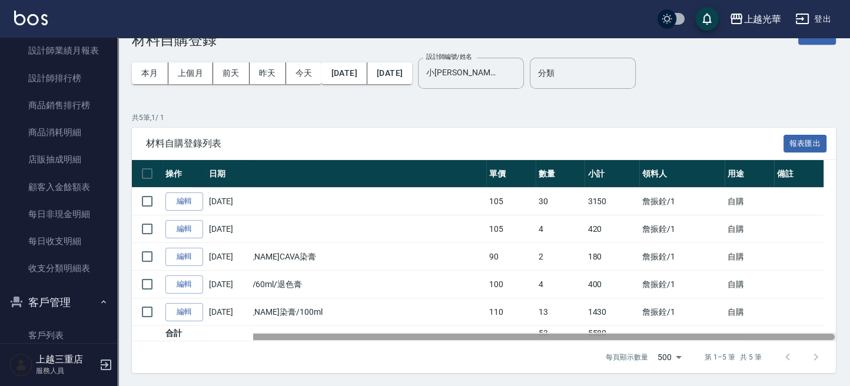
drag, startPoint x: 514, startPoint y: 334, endPoint x: 689, endPoint y: 318, distance: 175.0
click at [695, 334] on div at bounding box center [511, 337] width 646 height 6
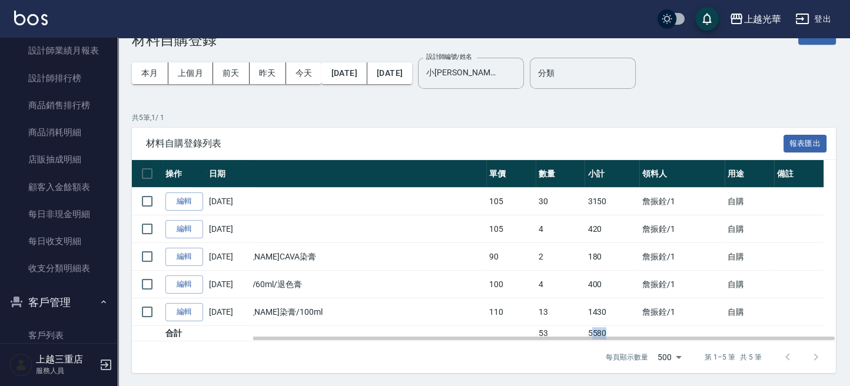
drag, startPoint x: 577, startPoint y: 328, endPoint x: 602, endPoint y: 330, distance: 24.8
click at [603, 330] on td "5580" at bounding box center [612, 333] width 54 height 15
click at [601, 328] on td "5580" at bounding box center [612, 333] width 54 height 15
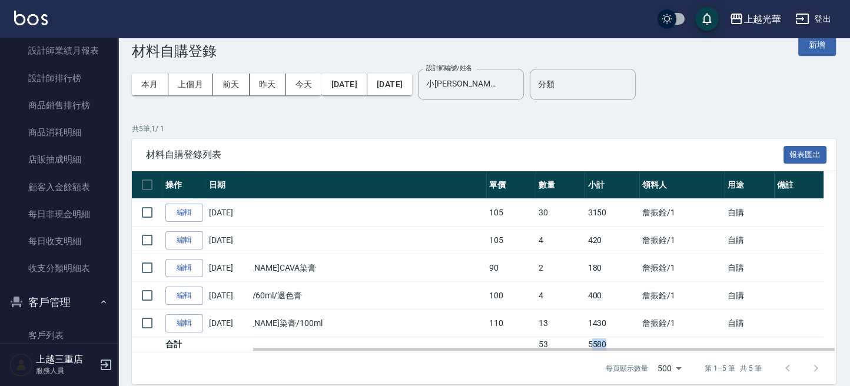
scroll to position [32, 0]
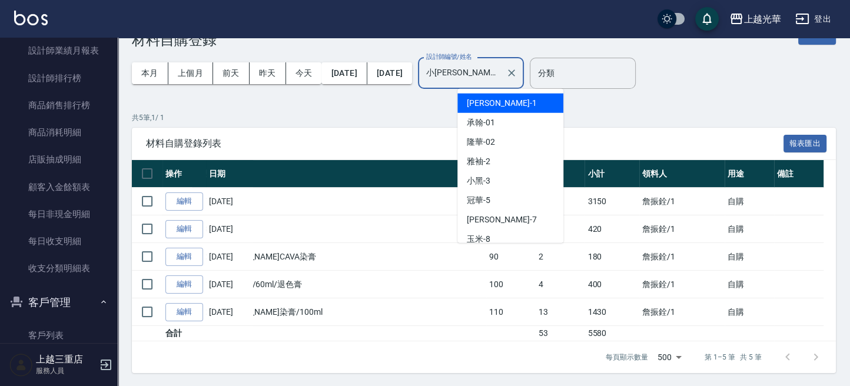
drag, startPoint x: 511, startPoint y: 77, endPoint x: 352, endPoint y: 55, distance: 160.4
click at [357, 53] on div "本月 上個月 [DATE] [DATE] [DATE] [DATE] [DATE] 設計師編號/姓名 [PERSON_NAME]-1 設計師編號/姓名" at bounding box center [328, 73] width 392 height 50
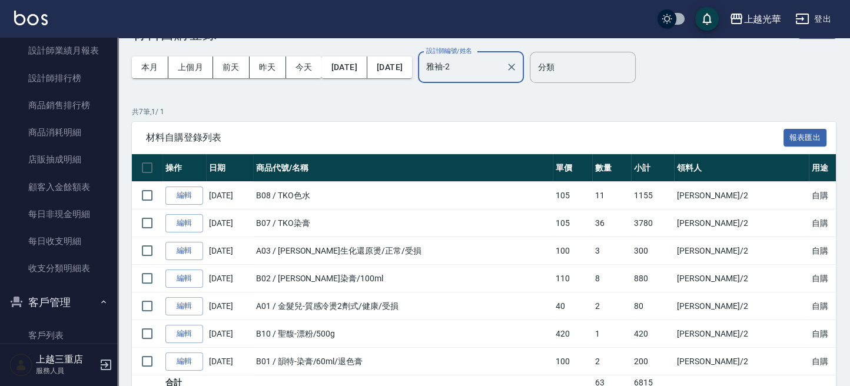
scroll to position [0, 0]
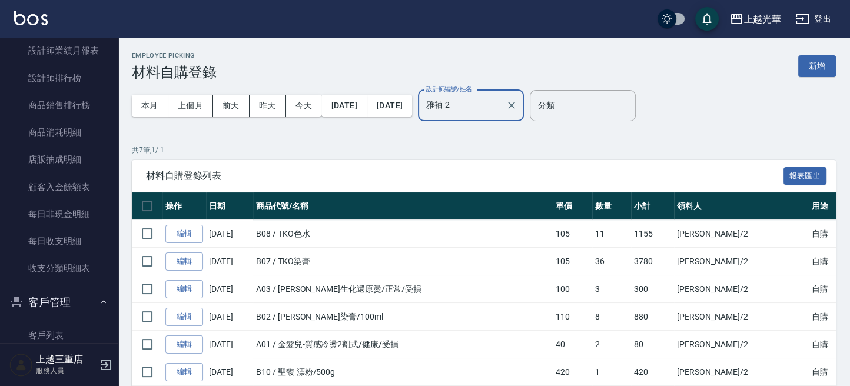
click at [503, 93] on div "雅袖-2 設計師編號/姓名" at bounding box center [471, 105] width 106 height 31
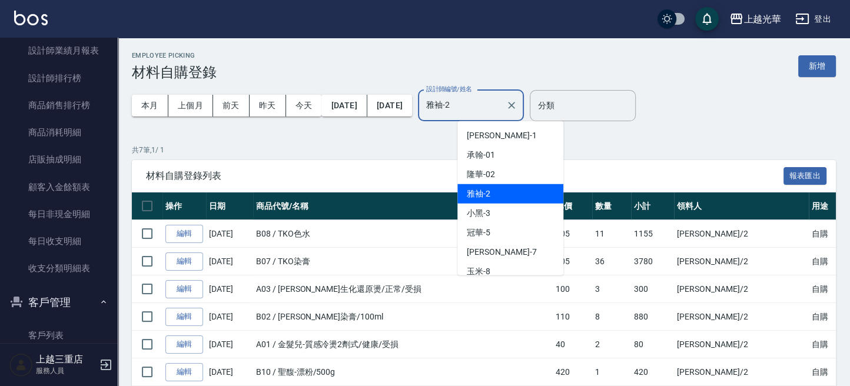
drag, startPoint x: 416, startPoint y: 89, endPoint x: 376, endPoint y: 91, distance: 40.1
click at [376, 90] on div "本月 上個月 [DATE] [DATE] [DATE] [DATE] [DATE] 設計師編號/姓名 雅袖-2 設計師編號/姓名" at bounding box center [328, 106] width 392 height 50
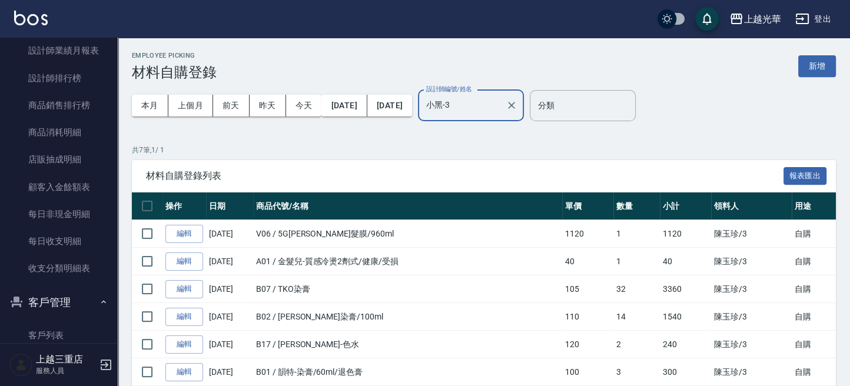
click at [501, 108] on input "小黑-3" at bounding box center [462, 105] width 78 height 21
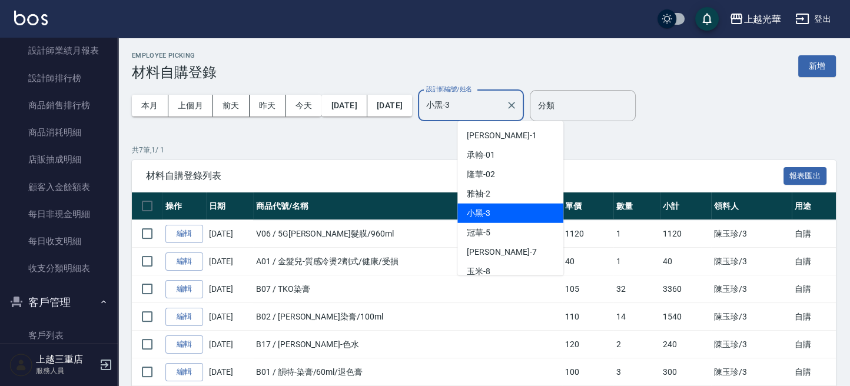
click at [476, 104] on input "小黑-3" at bounding box center [462, 105] width 78 height 21
click at [499, 99] on input "小黑-3" at bounding box center [462, 105] width 78 height 21
drag, startPoint x: 501, startPoint y: 109, endPoint x: 424, endPoint y: 107, distance: 77.1
click at [430, 107] on div "本月 上個月 [DATE] [DATE] [DATE] [DATE] [DATE] 設計師編號/姓名 小黑-3 設計師編號/姓名" at bounding box center [328, 106] width 392 height 50
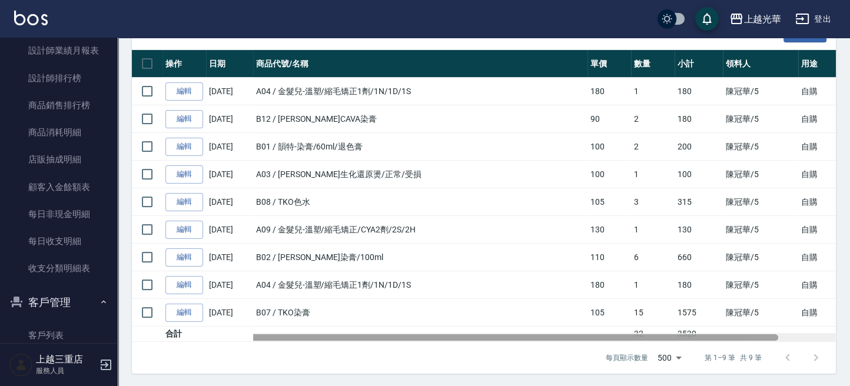
drag, startPoint x: 612, startPoint y: 335, endPoint x: 539, endPoint y: 336, distance: 72.4
click at [539, 336] on div at bounding box center [455, 337] width 646 height 6
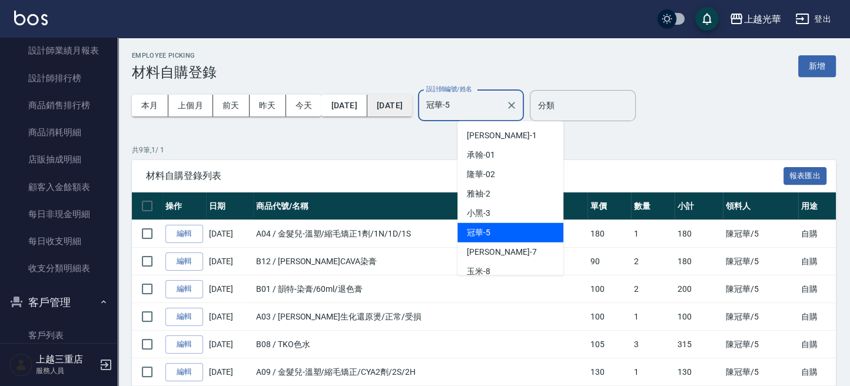
drag, startPoint x: 444, startPoint y: 107, endPoint x: 396, endPoint y: 114, distance: 48.8
click at [394, 111] on div "本月 上個月 [DATE] [DATE] [DATE] [DATE] [DATE] 設計師編號/姓名 冠華-5 設計師編號/姓名" at bounding box center [328, 106] width 392 height 50
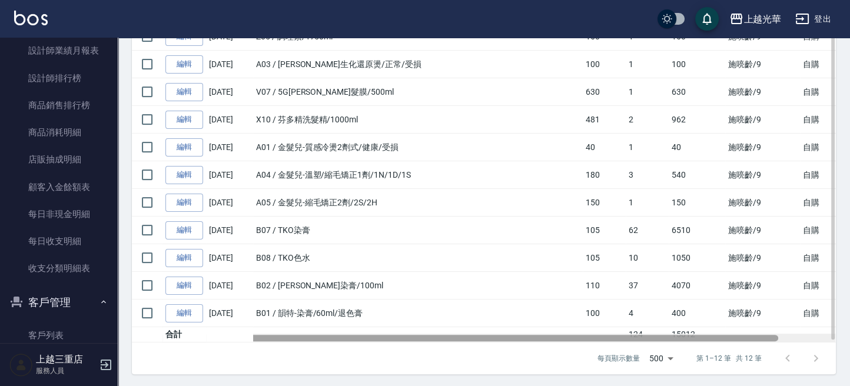
drag, startPoint x: 708, startPoint y: 336, endPoint x: 597, endPoint y: 323, distance: 110.9
click at [597, 323] on div "操作 日期 商品代號/名稱 單價 數量 小計 領料人 用途 備註 編輯 [DATE] W02 / E10鍵蛋白蛋白/800g 400 1 400 [PERSO…" at bounding box center [484, 155] width 704 height 375
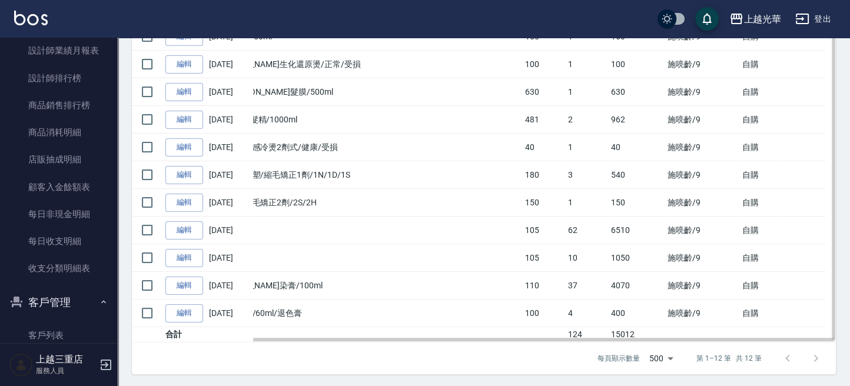
drag, startPoint x: 595, startPoint y: 332, endPoint x: 635, endPoint y: 315, distance: 43.0
click at [648, 327] on div "操作 日期 商品代號/名稱 單價 數量 小計 領料人 用途 備註 編輯 [DATE] W02 / E10鍵蛋白蛋白/800g 400 1 400 [PERSO…" at bounding box center [484, 155] width 704 height 375
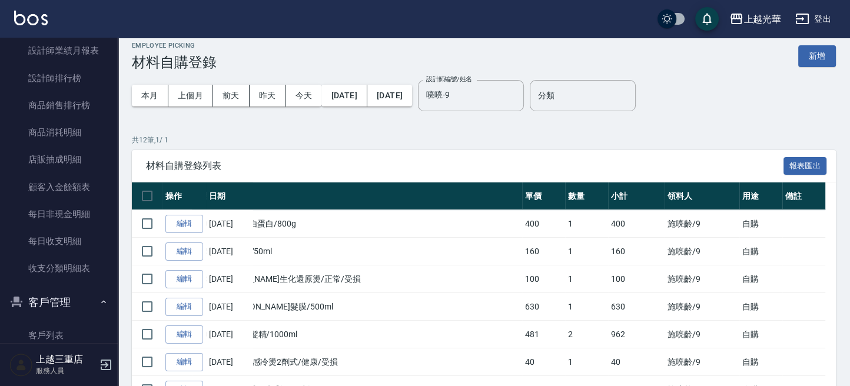
scroll to position [0, 0]
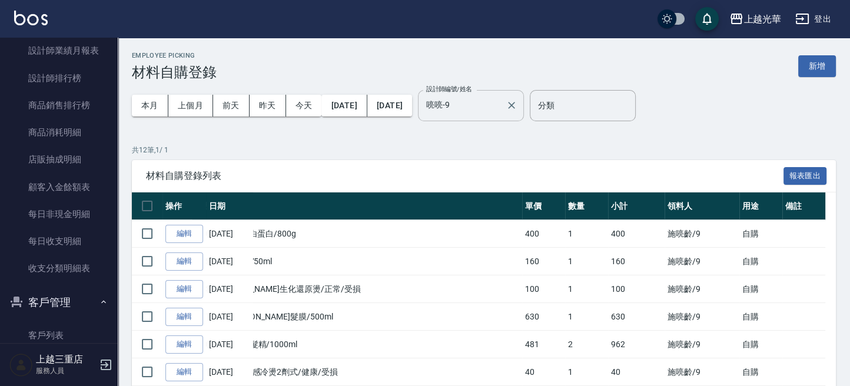
drag, startPoint x: 501, startPoint y: 106, endPoint x: 494, endPoint y: 105, distance: 7.1
click at [499, 105] on input "喨喨-9" at bounding box center [462, 105] width 78 height 21
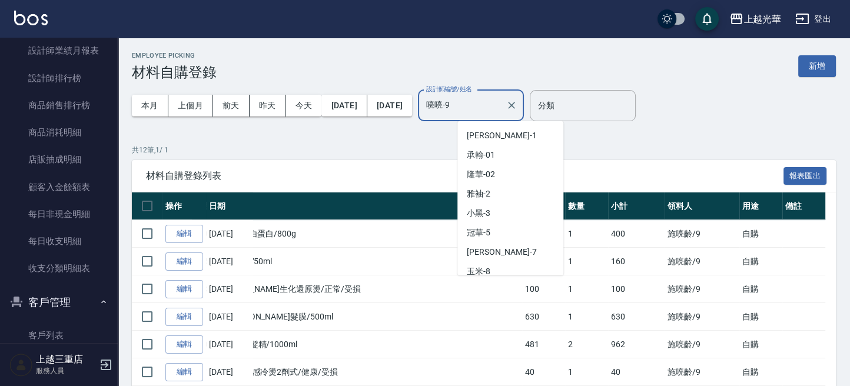
scroll to position [25, 0]
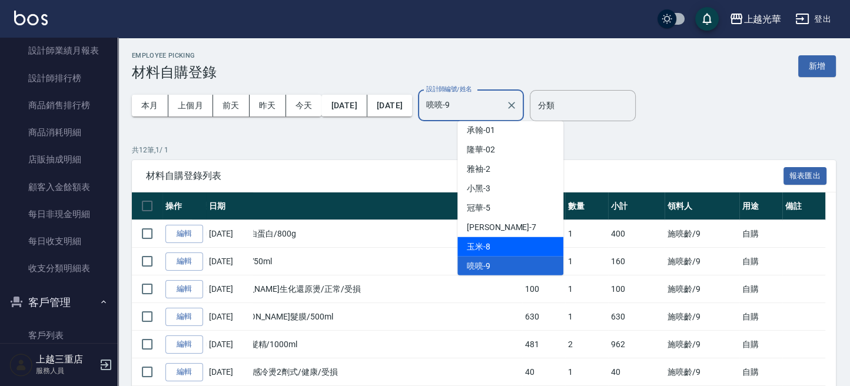
click at [490, 240] on div "玉米 -8" at bounding box center [510, 246] width 106 height 19
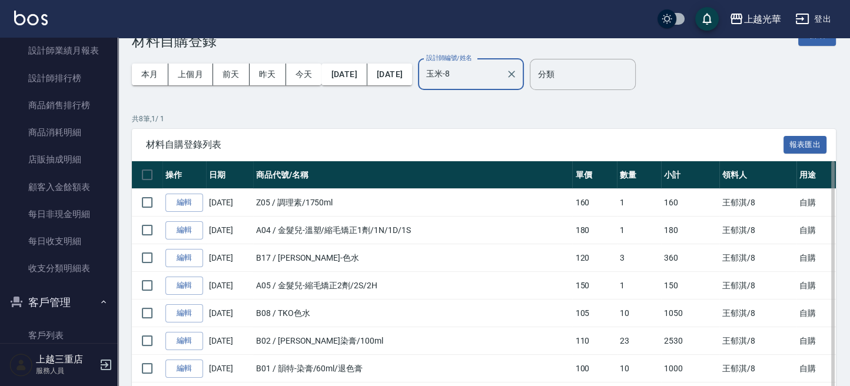
scroll to position [115, 0]
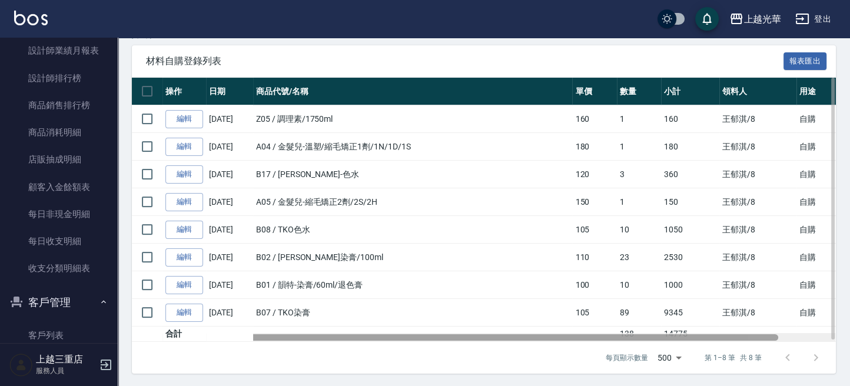
drag, startPoint x: 614, startPoint y: 332, endPoint x: 487, endPoint y: 300, distance: 130.5
click at [471, 304] on div "操作 日期 商品代號/名稱 單價 數量 小計 領料人 用途 備註 編輯 [DATE] Z05 / 調理素/1750ml 160 1 160 [PERSON_N…" at bounding box center [484, 210] width 704 height 264
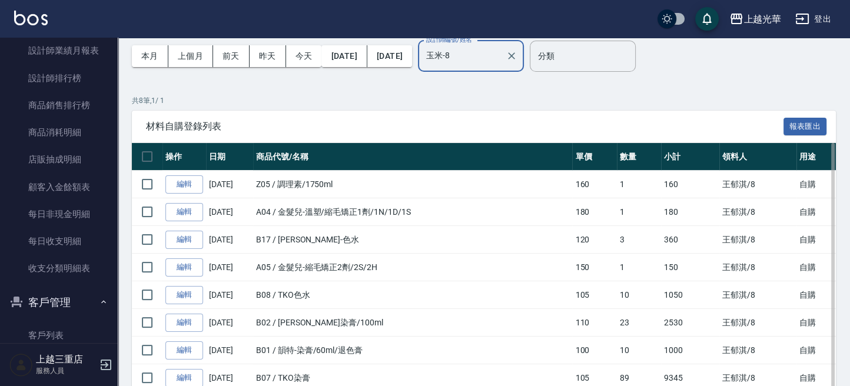
scroll to position [0, 0]
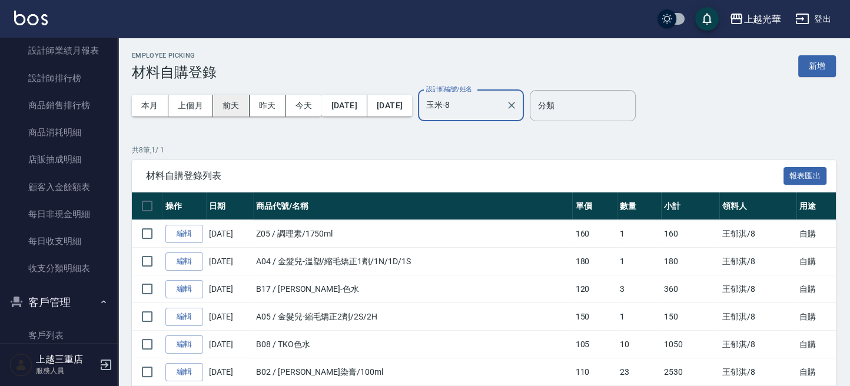
drag, startPoint x: 200, startPoint y: 103, endPoint x: 222, endPoint y: 107, distance: 22.7
click at [200, 102] on button "上個月" at bounding box center [190, 106] width 45 height 22
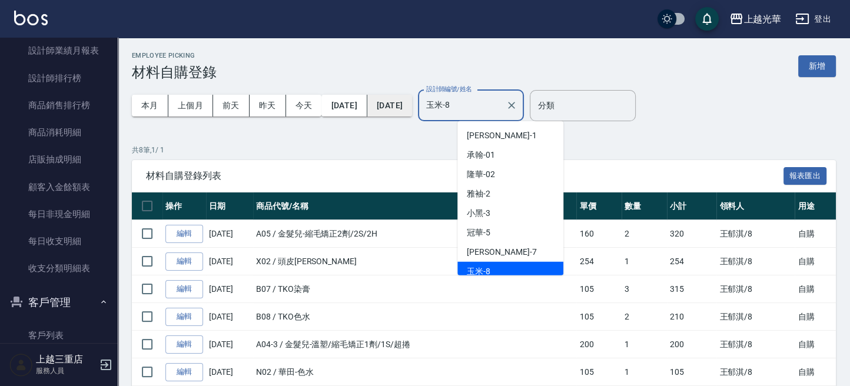
scroll to position [5, 0]
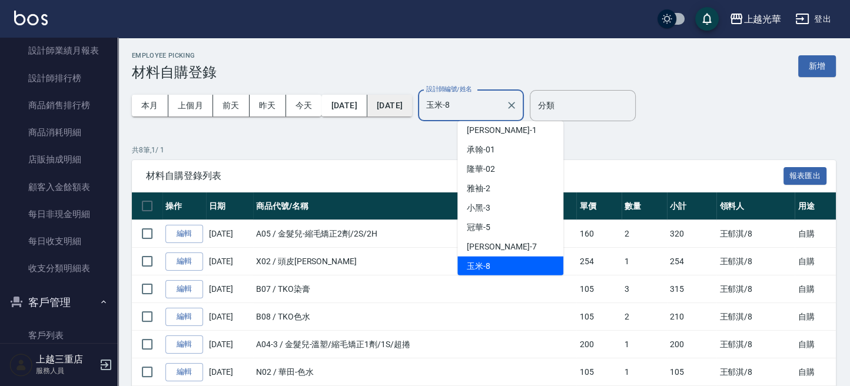
drag, startPoint x: 505, startPoint y: 109, endPoint x: 423, endPoint y: 109, distance: 81.8
click at [416, 109] on div "本月 上個月 [DATE] [DATE] [DATE] [DATE] [DATE] 設計師編號/姓名 玉米-8 設計師編號/姓名" at bounding box center [328, 106] width 392 height 50
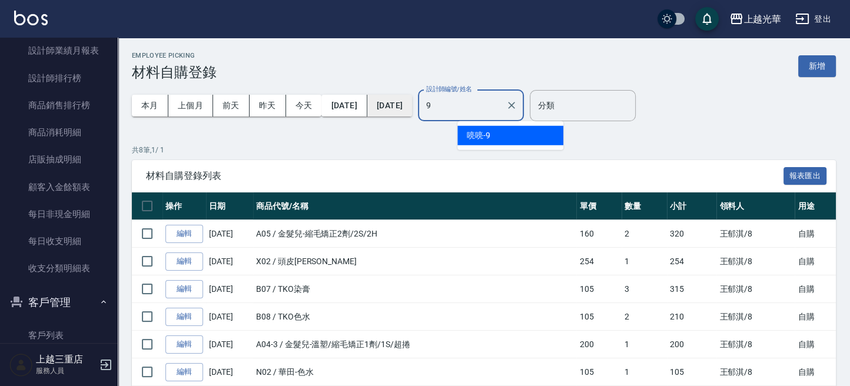
scroll to position [0, 0]
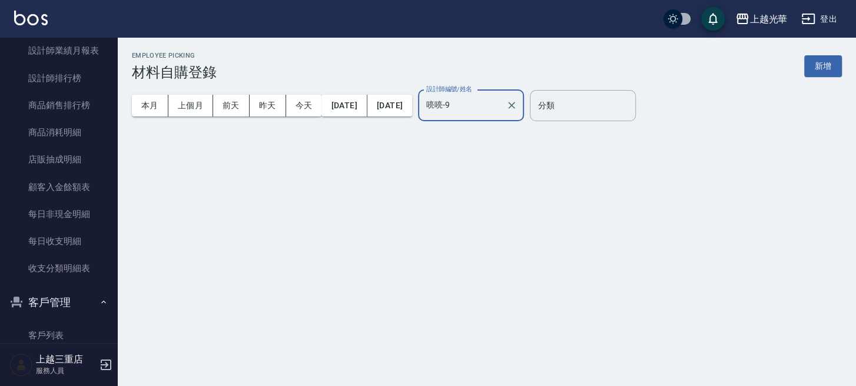
type input "喨喨-9"
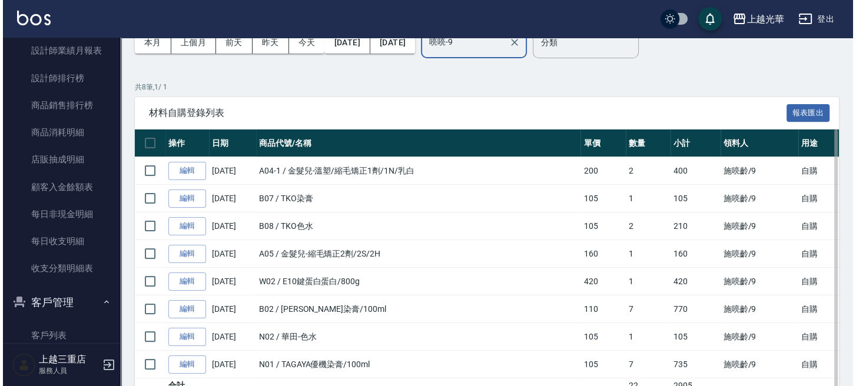
scroll to position [36, 0]
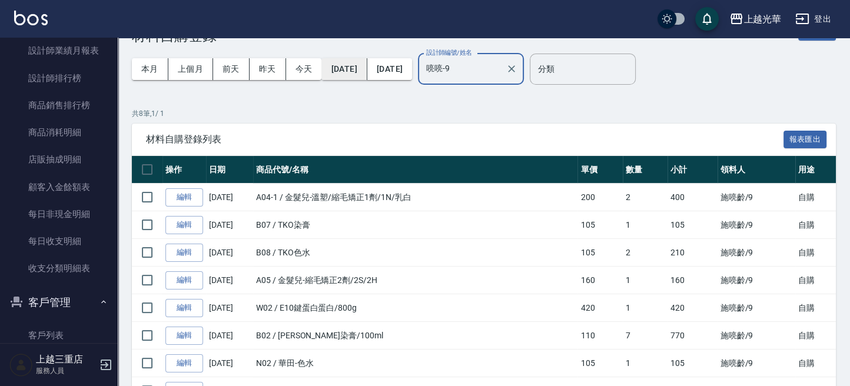
click at [367, 71] on button "[DATE]" at bounding box center [343, 69] width 45 height 22
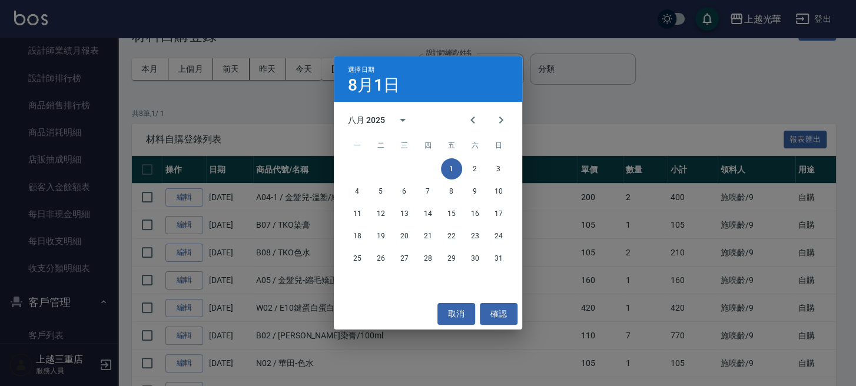
drag, startPoint x: 473, startPoint y: 119, endPoint x: 451, endPoint y: 142, distance: 31.6
click at [471, 121] on icon "Previous month" at bounding box center [473, 120] width 14 height 14
click at [384, 162] on button "1" at bounding box center [380, 168] width 21 height 21
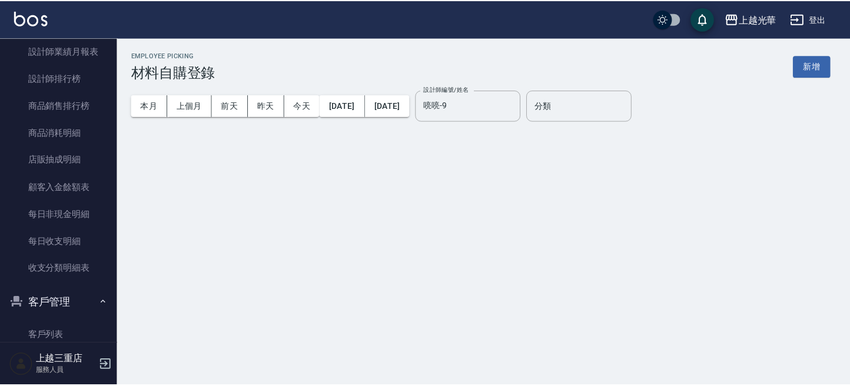
scroll to position [0, 0]
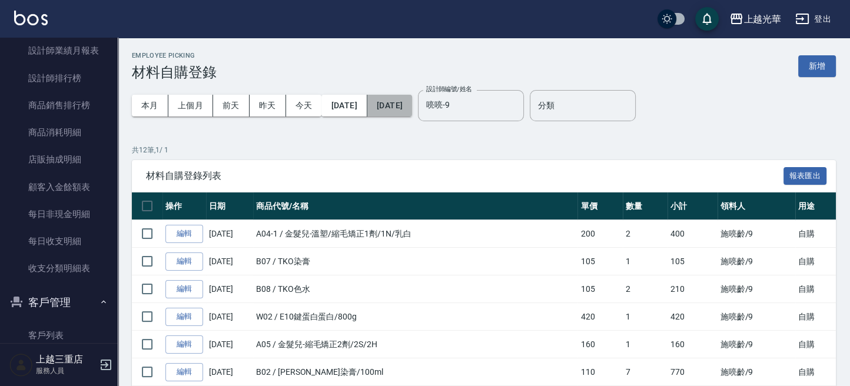
click at [412, 109] on button "[DATE]" at bounding box center [389, 106] width 45 height 22
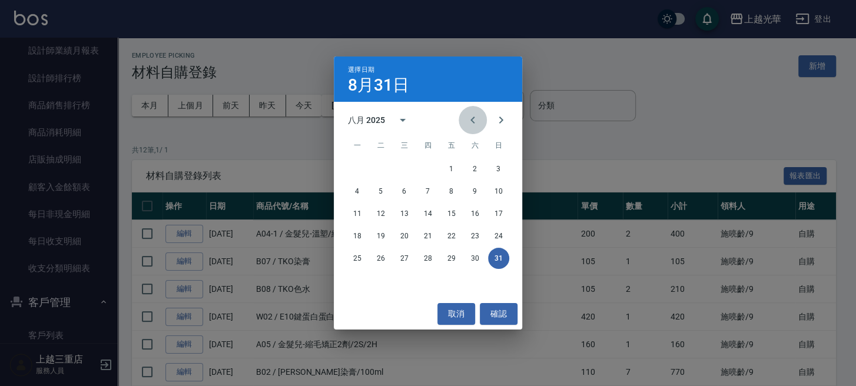
click at [472, 118] on icon "Previous month" at bounding box center [473, 120] width 14 height 14
click at [427, 258] on button "31" at bounding box center [427, 258] width 21 height 21
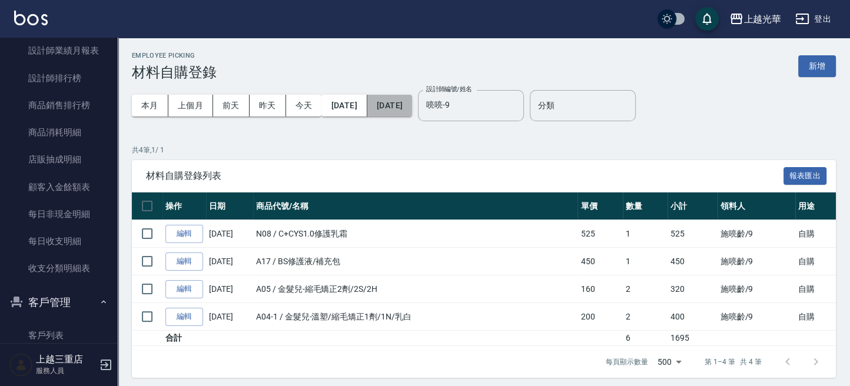
click at [388, 101] on button "[DATE]" at bounding box center [389, 106] width 45 height 22
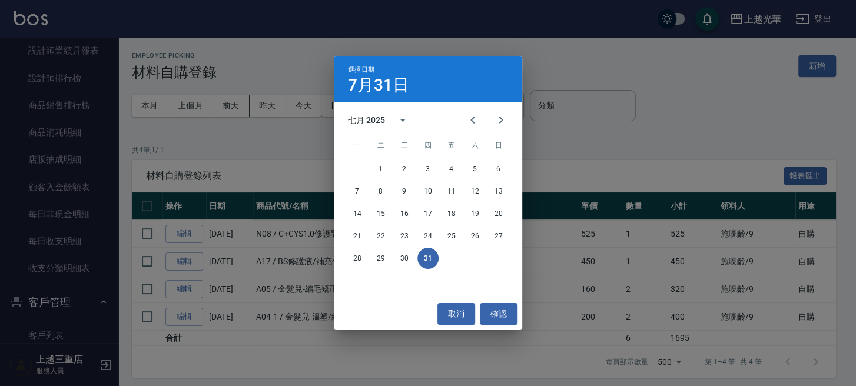
click at [680, 148] on div "選擇日期 [DATE] 七月 2025 一 二 三 四 五 六 日 1 2 3 4 5 6 7 8 9 10 11 12 13 14 15 16 17 18 …" at bounding box center [428, 193] width 856 height 386
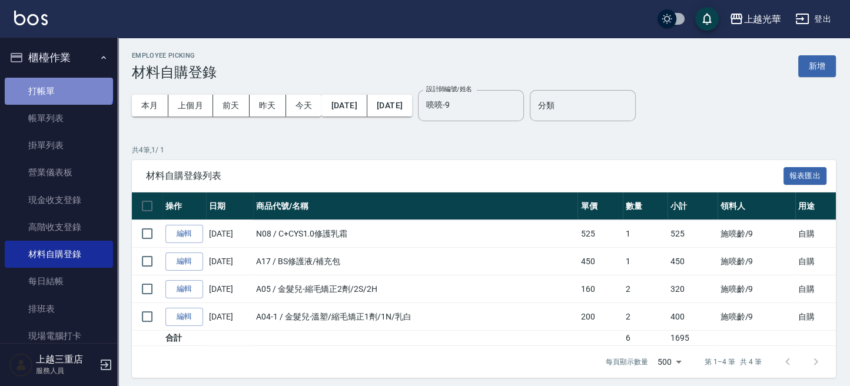
click at [58, 83] on link "打帳單" at bounding box center [59, 91] width 108 height 27
